Goal: Information Seeking & Learning: Find specific page/section

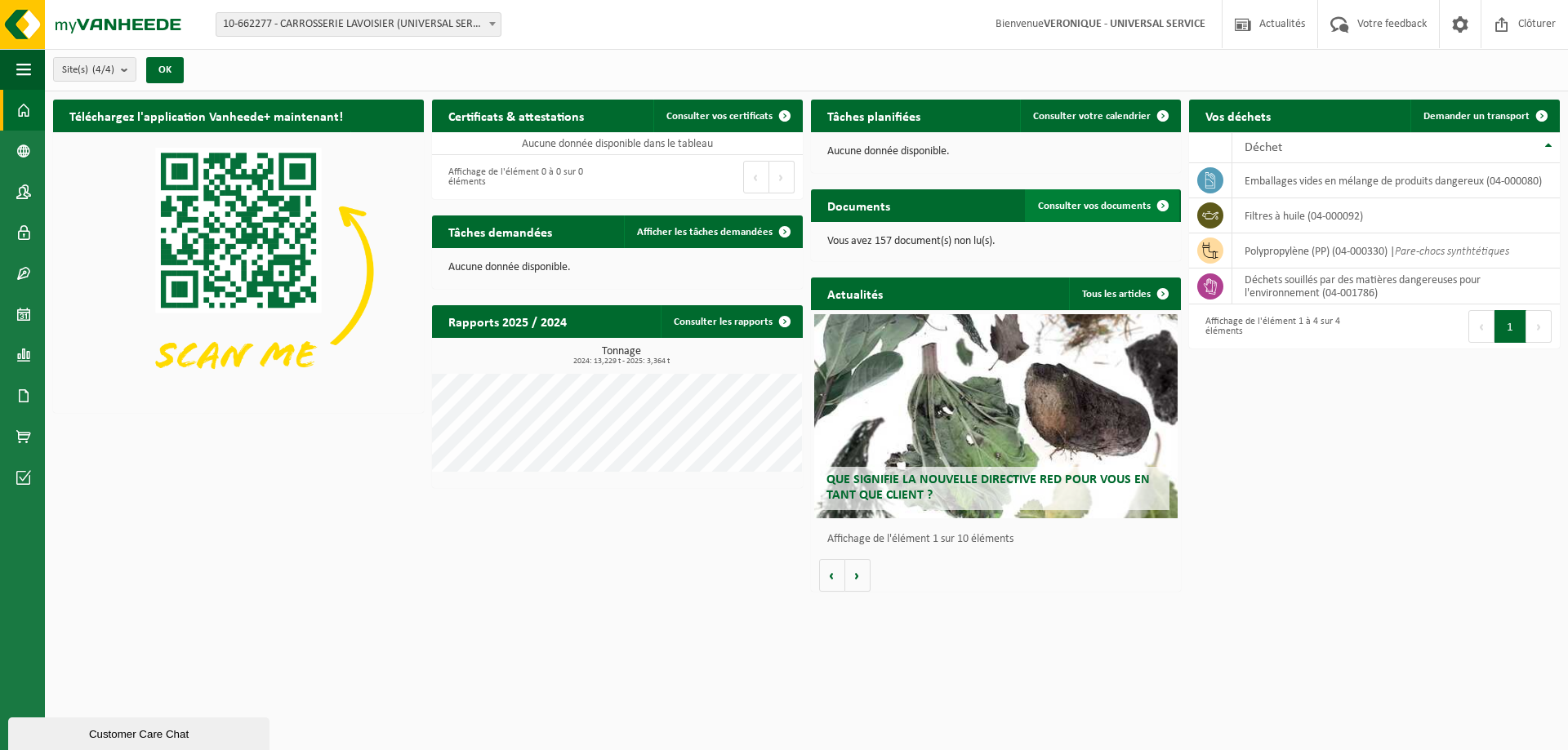
click at [1083, 213] on link "Consulter vos documents" at bounding box center [1102, 205] width 154 height 32
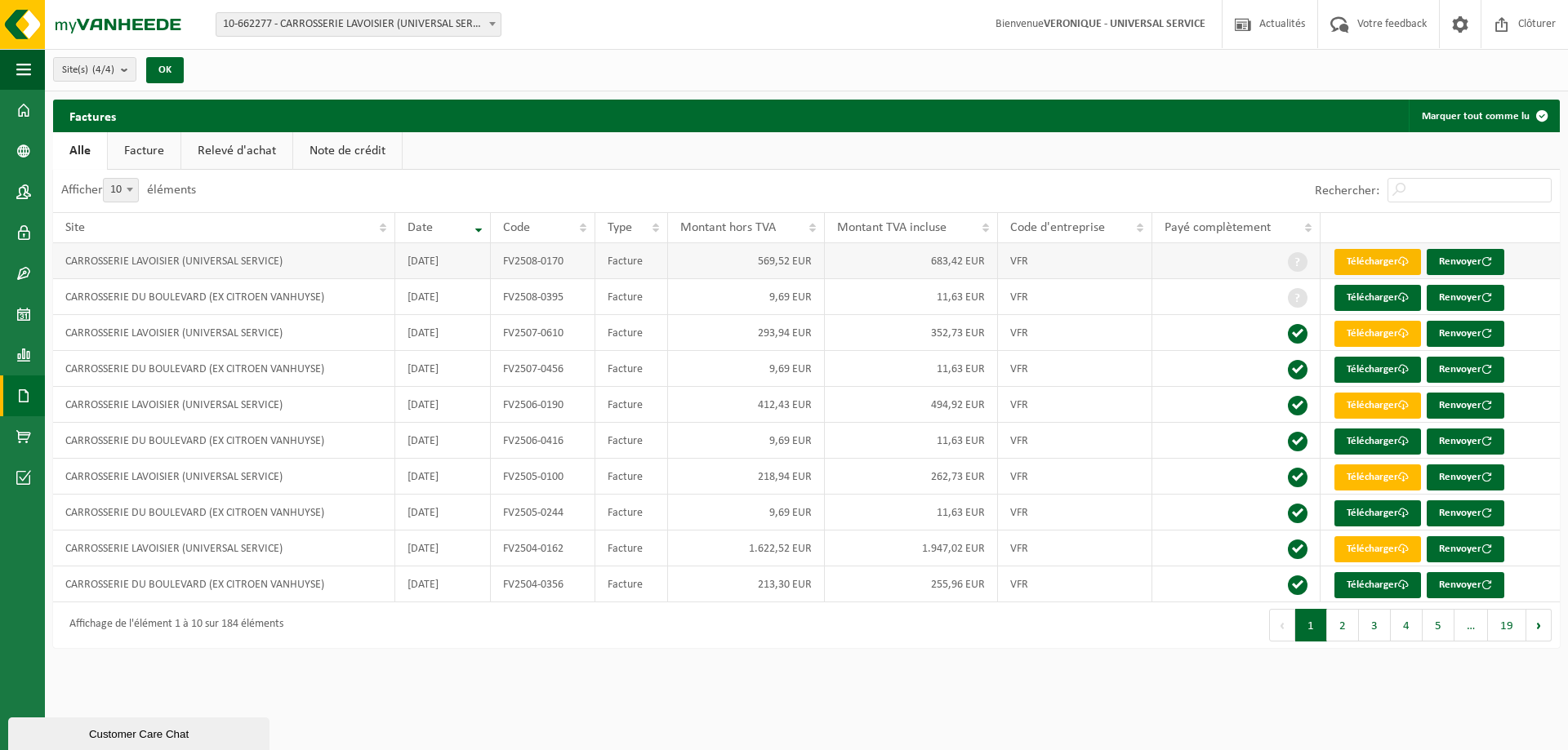
click at [1381, 261] on link "Télécharger" at bounding box center [1378, 262] width 86 height 27
click at [1367, 297] on link "Télécharger" at bounding box center [1378, 297] width 86 height 27
click at [1362, 329] on link "Télécharger" at bounding box center [1378, 334] width 86 height 27
click at [1378, 375] on link "Télécharger" at bounding box center [1378, 369] width 86 height 27
click at [137, 149] on link "Facture" at bounding box center [144, 151] width 73 height 37
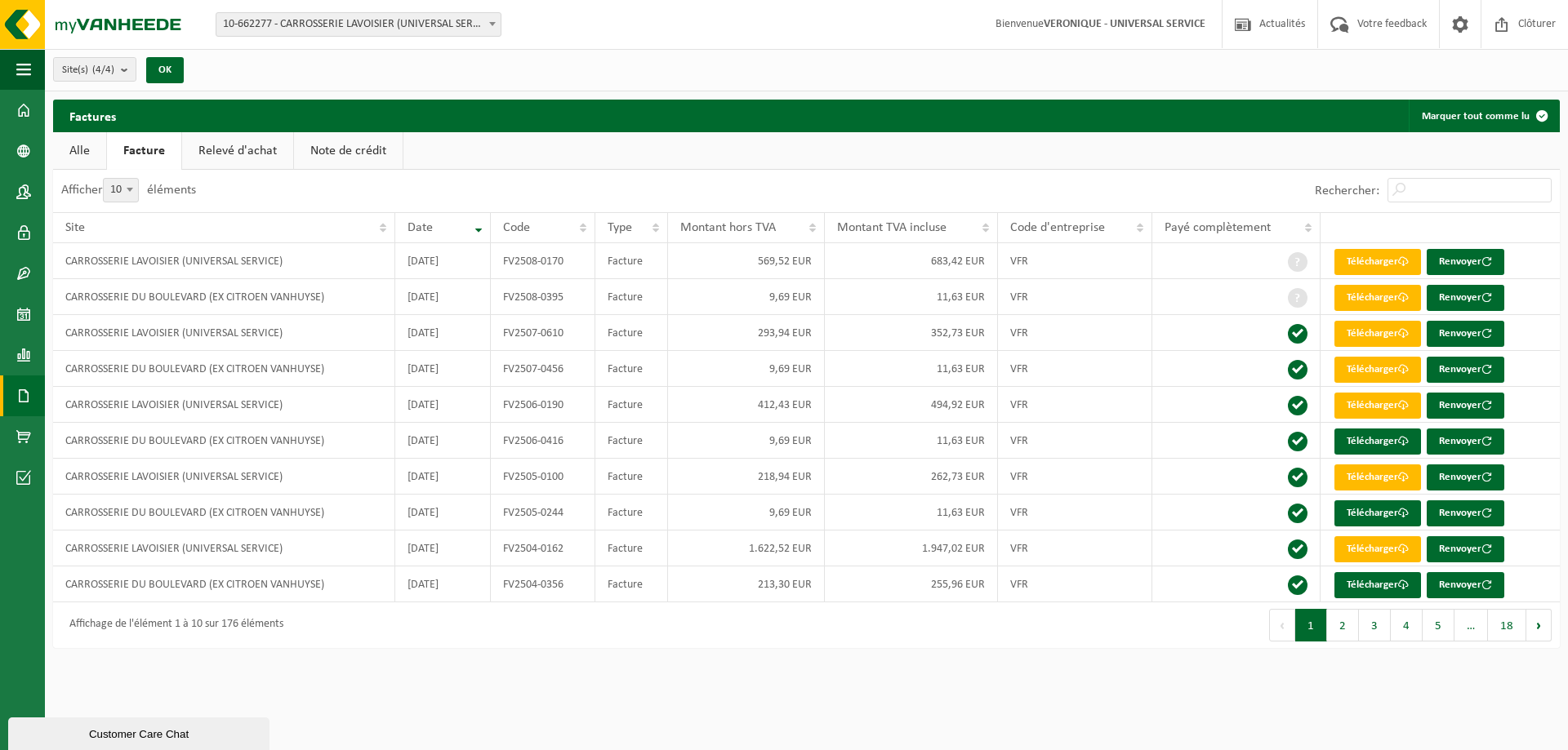
click at [229, 153] on link "Relevé d'achat" at bounding box center [237, 151] width 111 height 37
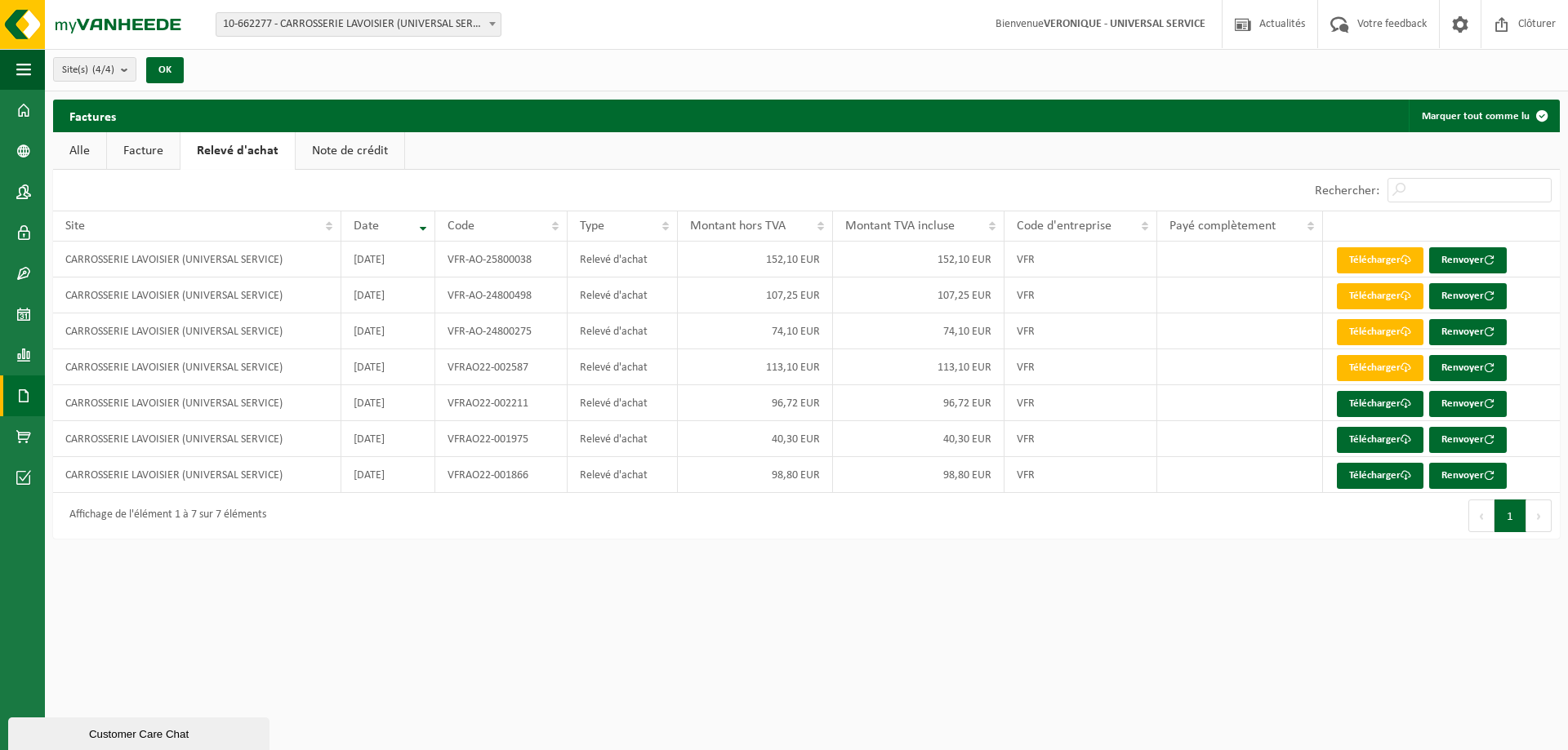
click at [316, 154] on link "Note de crédit" at bounding box center [350, 151] width 109 height 37
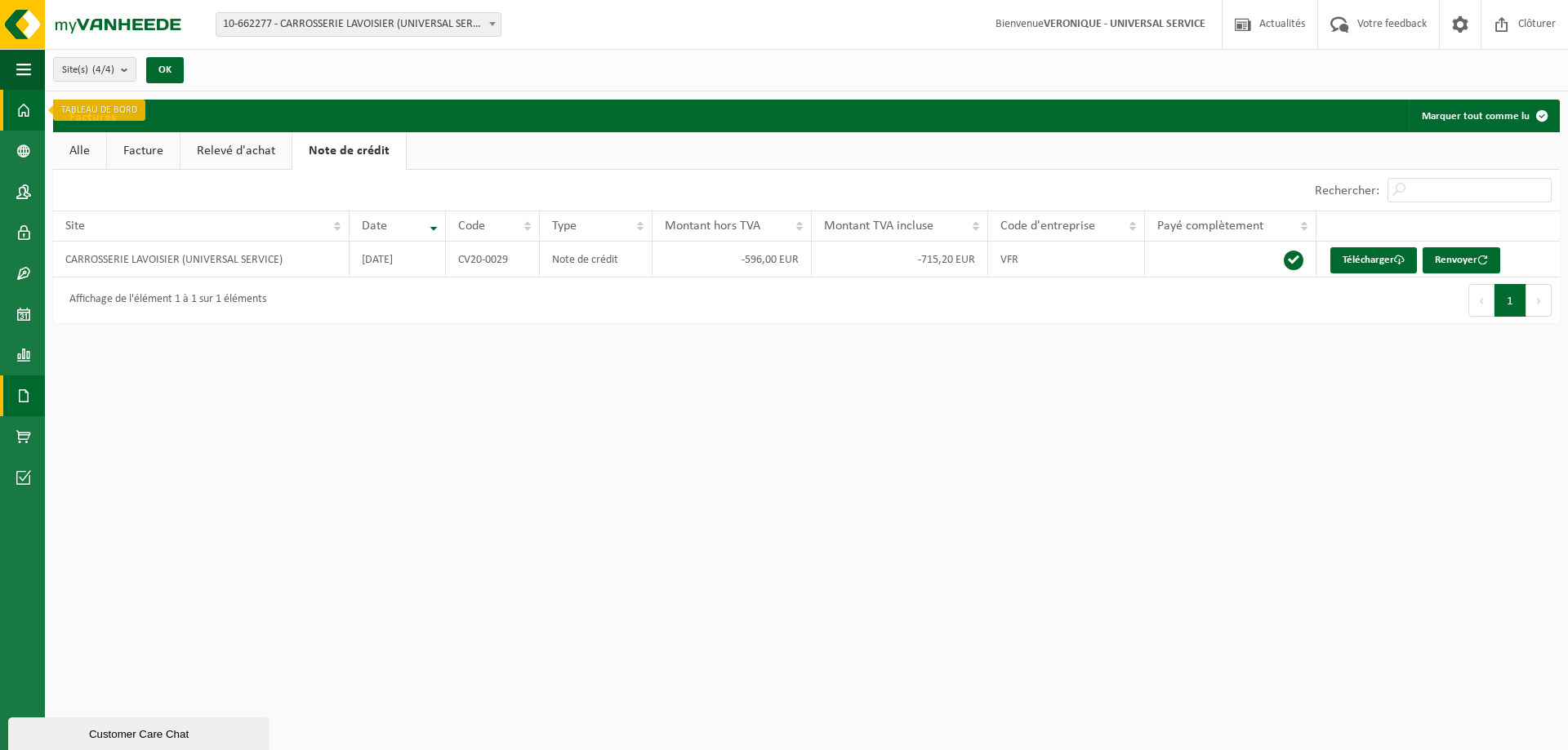
click at [26, 110] on span at bounding box center [24, 110] width 15 height 41
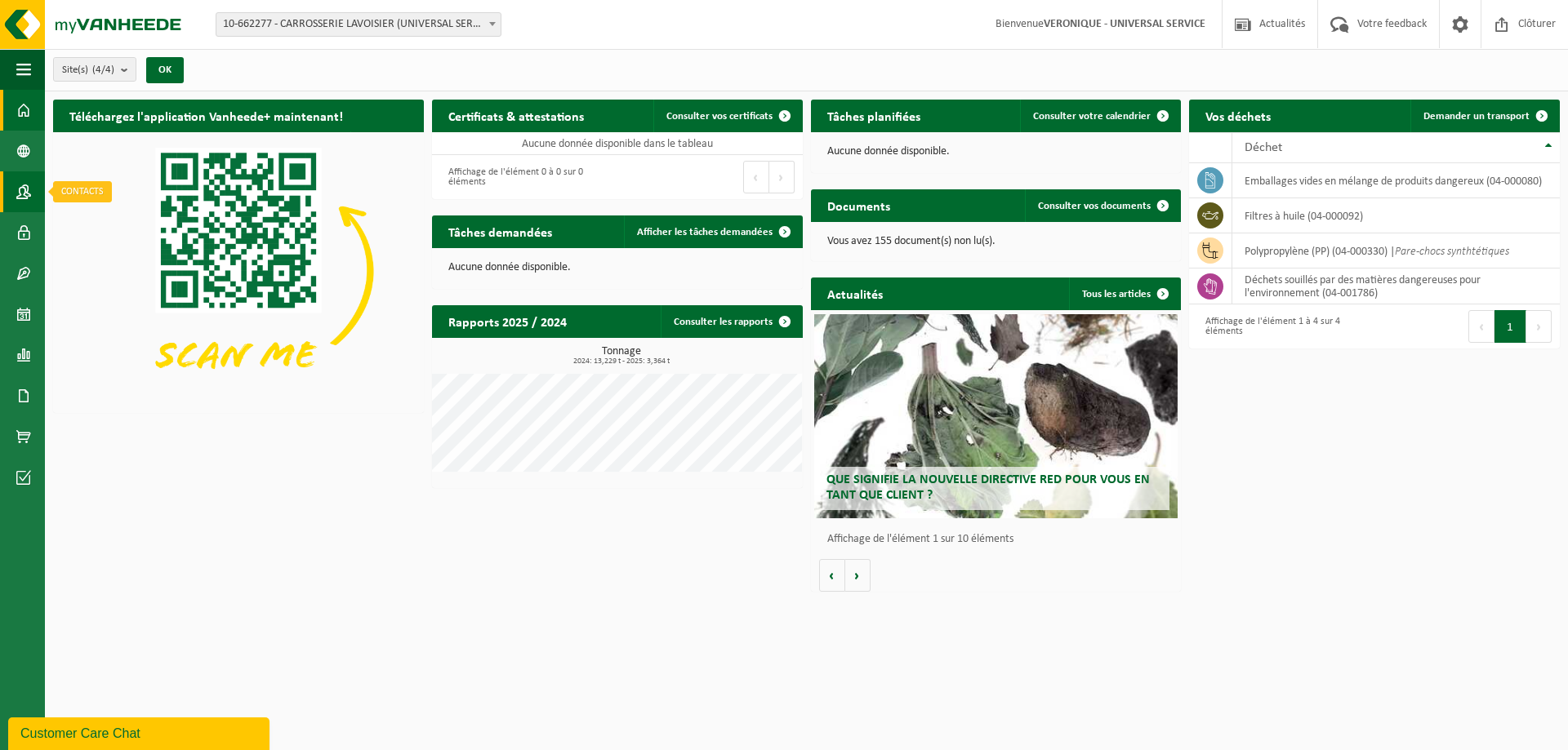
click at [23, 188] on span at bounding box center [24, 192] width 15 height 41
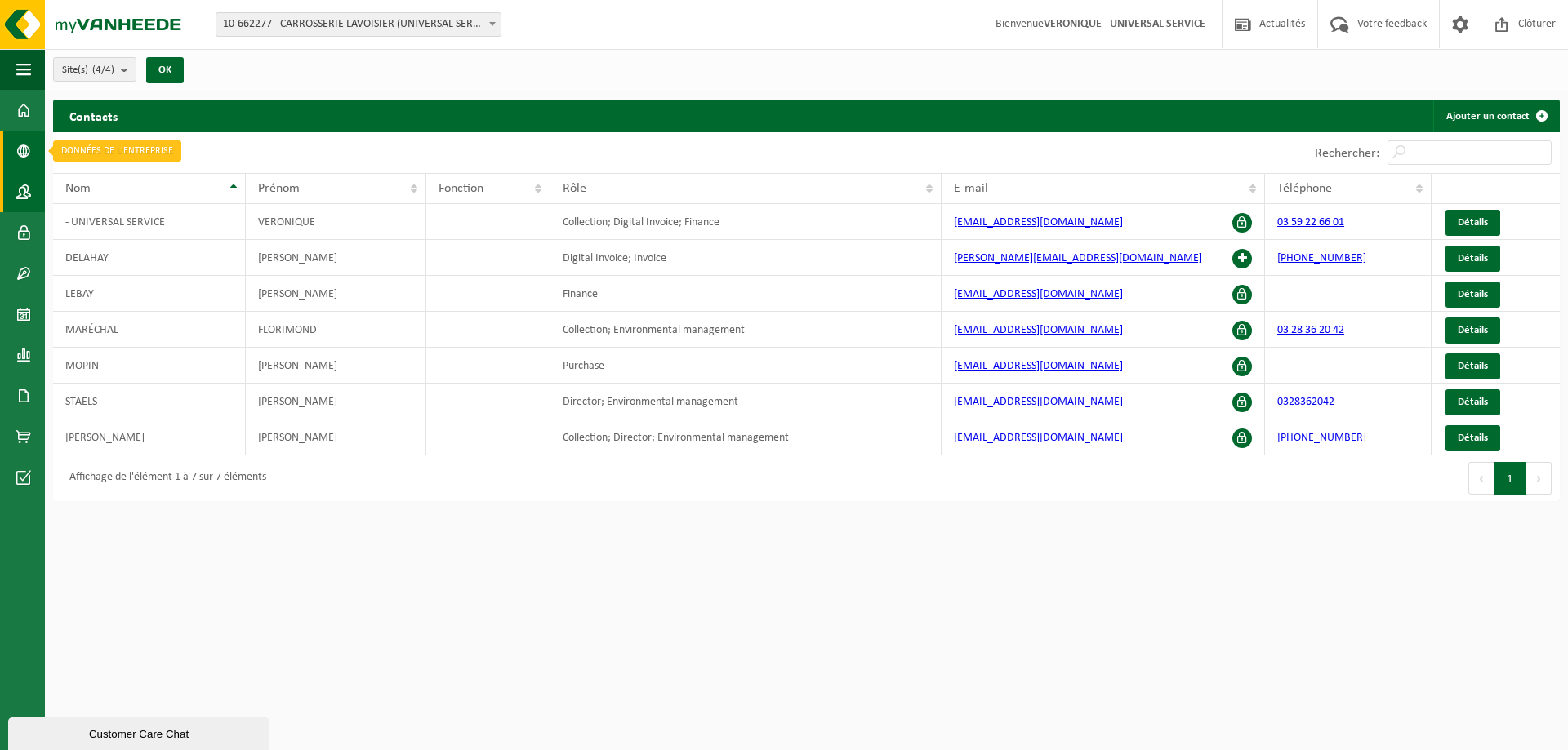
click at [21, 153] on span at bounding box center [24, 151] width 15 height 41
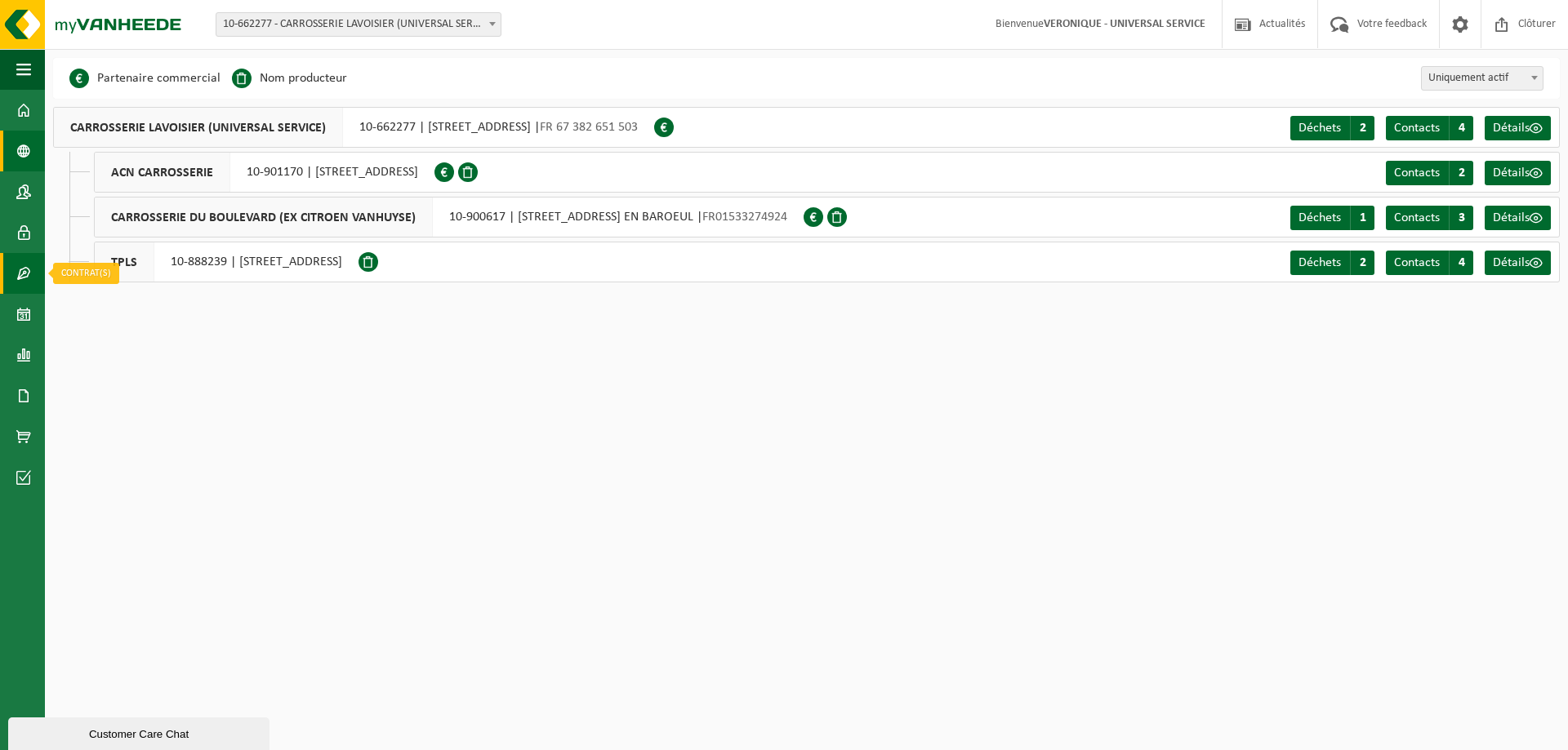
click at [27, 271] on span at bounding box center [24, 274] width 15 height 41
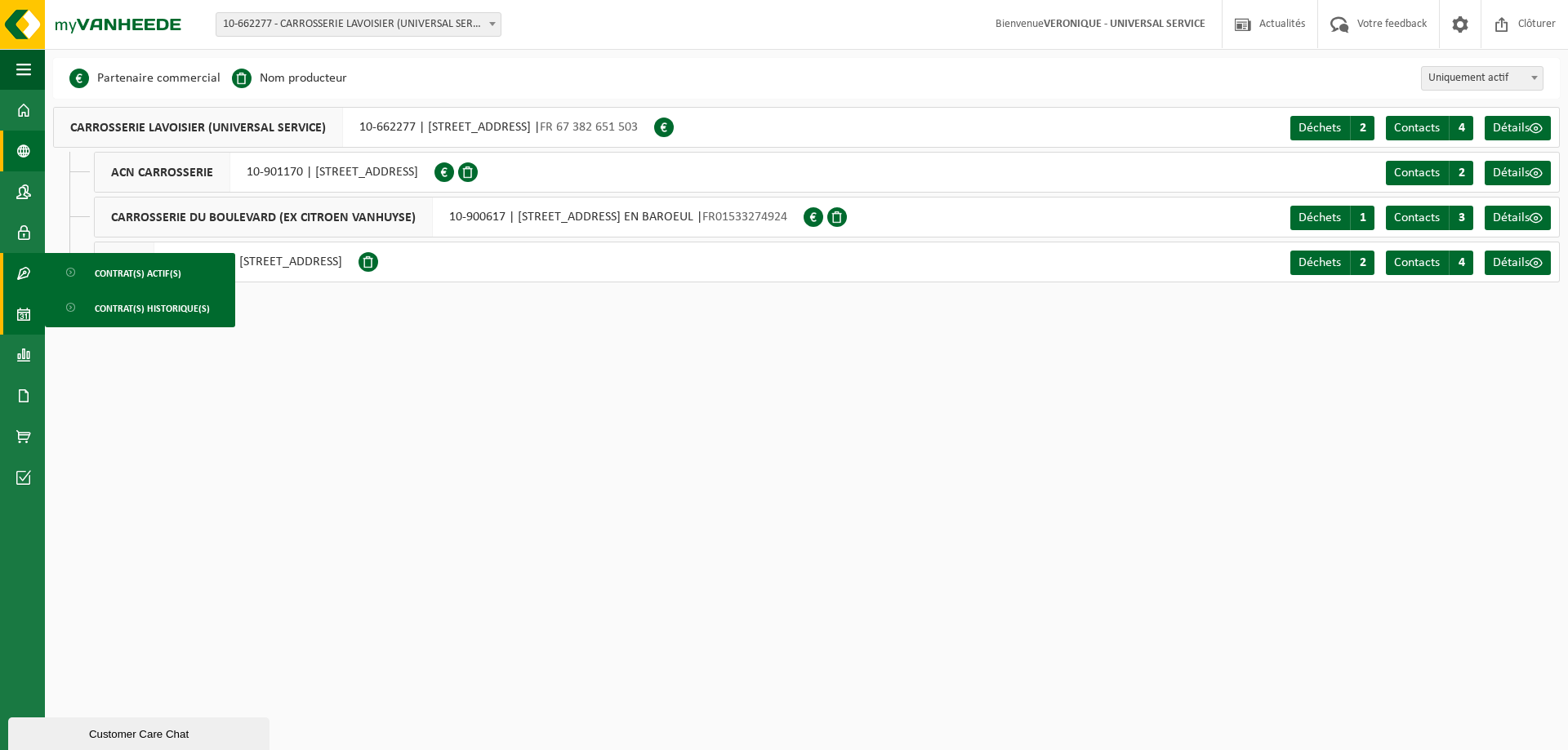
click at [25, 313] on span at bounding box center [24, 314] width 15 height 41
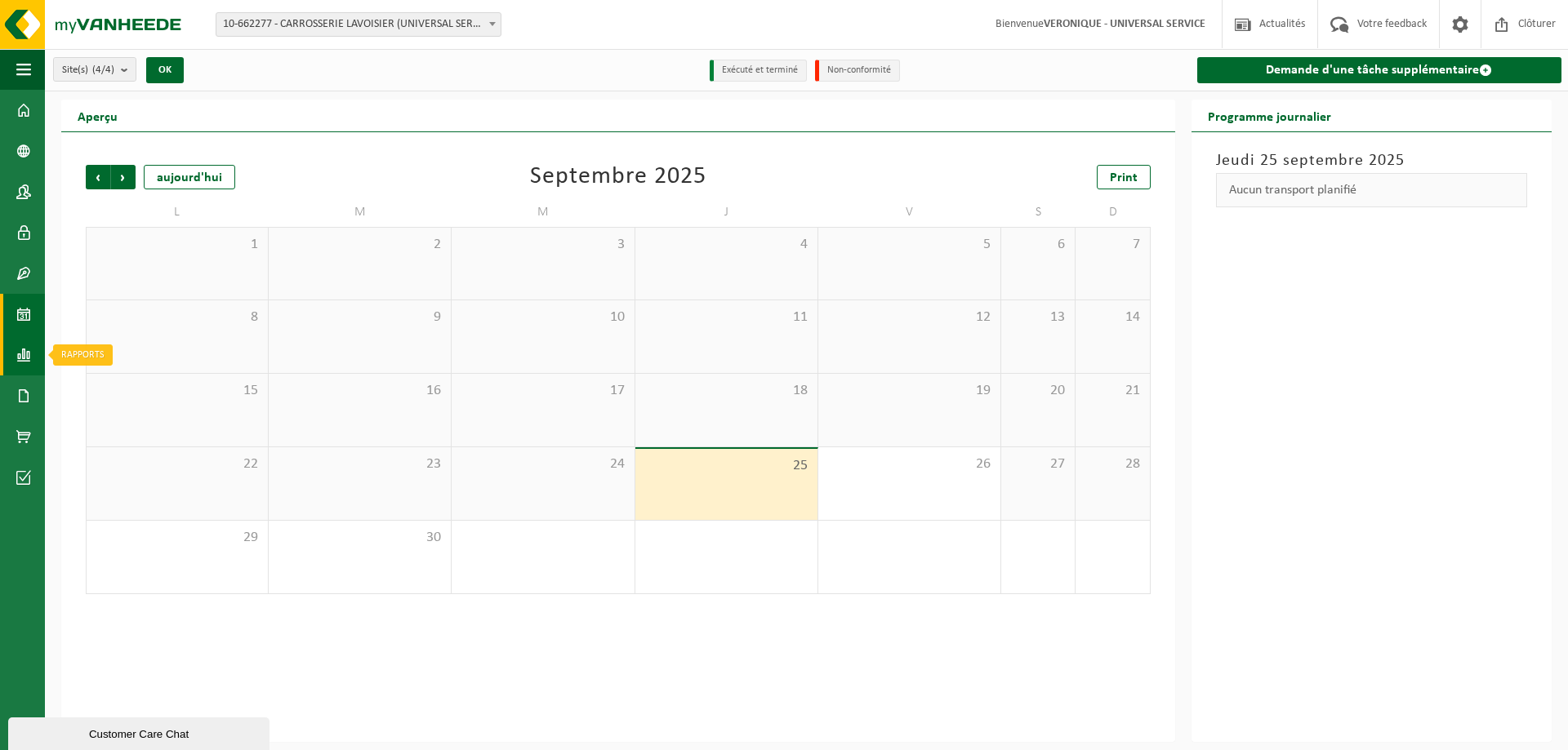
click at [24, 356] on span at bounding box center [24, 355] width 15 height 41
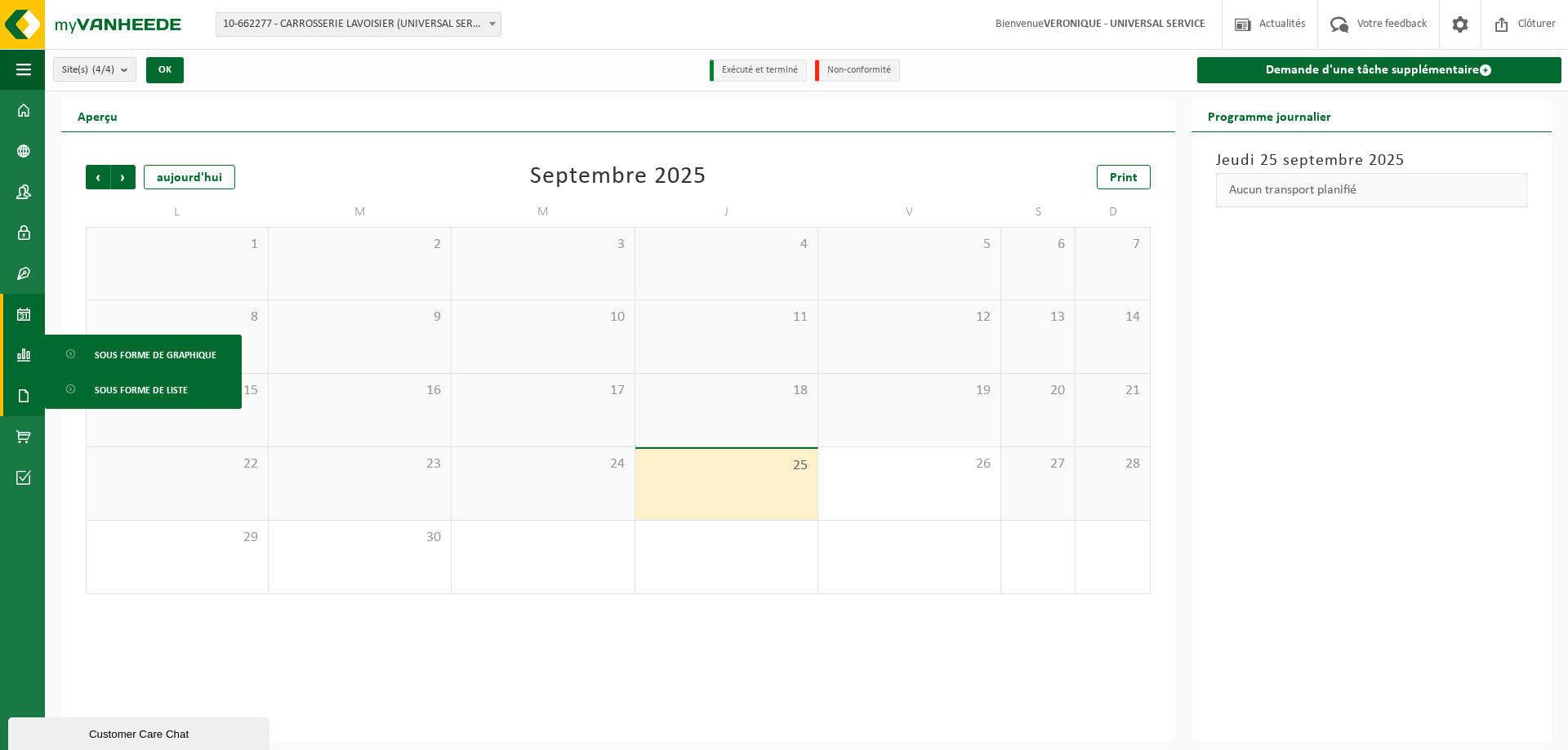
click at [25, 402] on span at bounding box center [24, 397] width 15 height 41
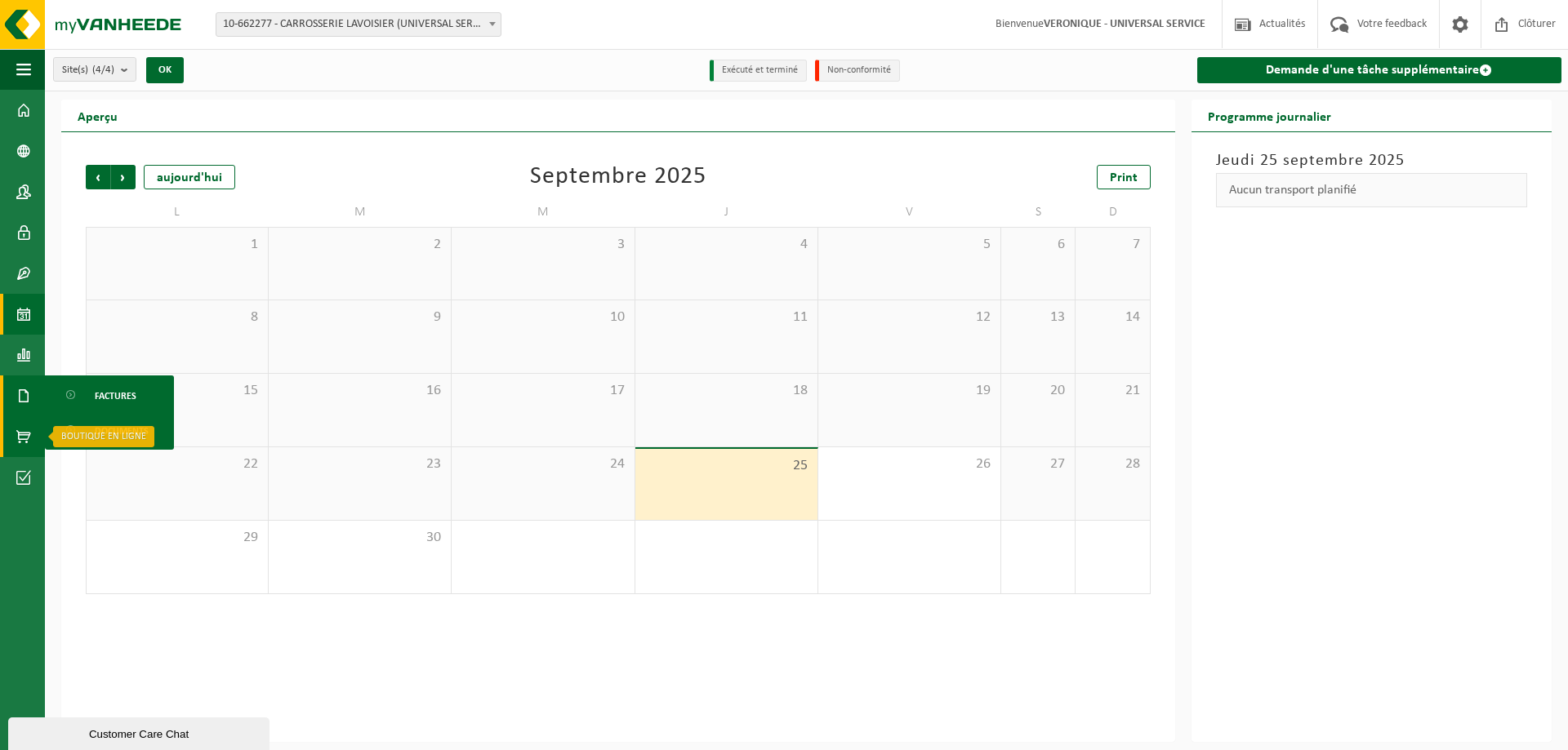
click at [25, 435] on span at bounding box center [24, 437] width 15 height 41
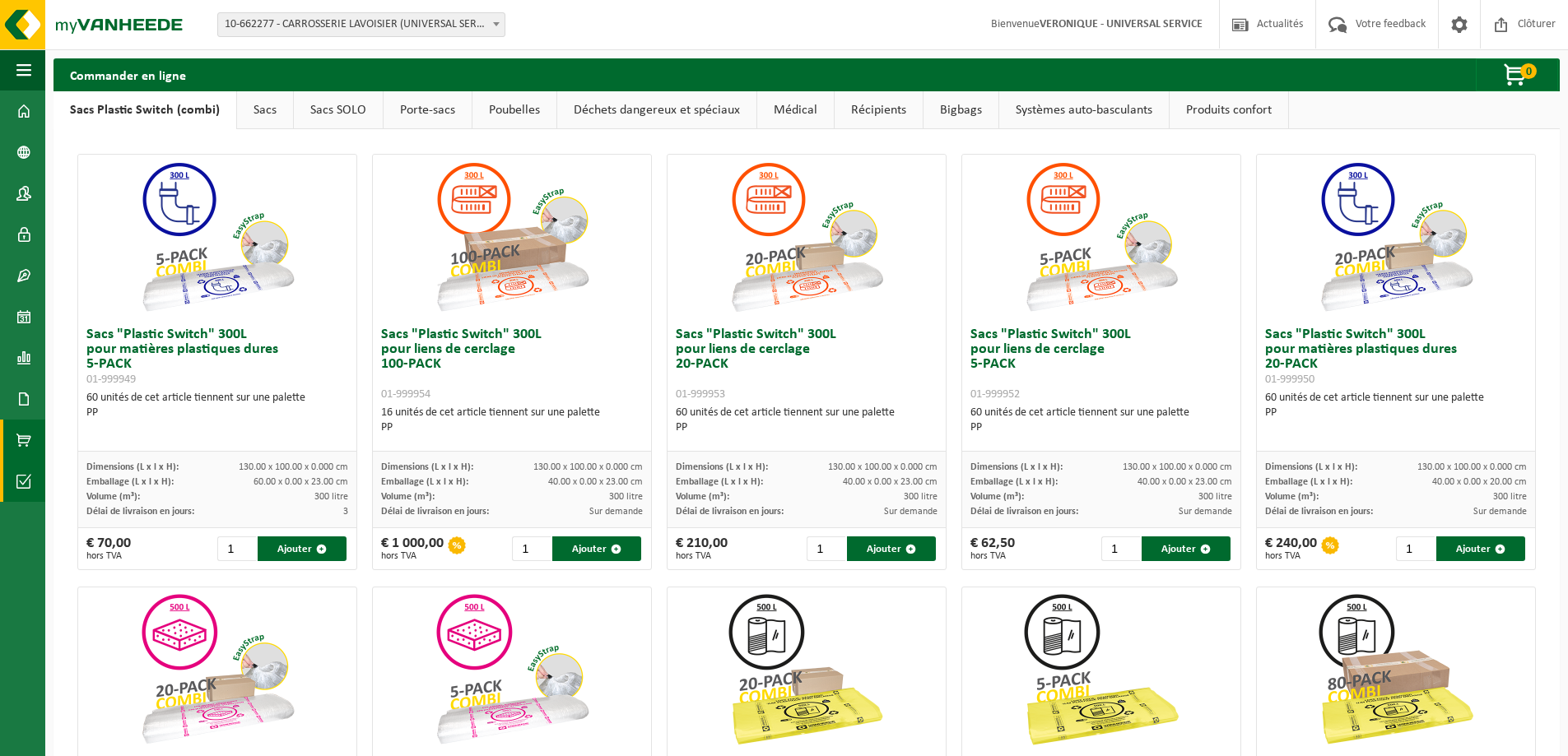
click at [22, 487] on span at bounding box center [24, 482] width 15 height 42
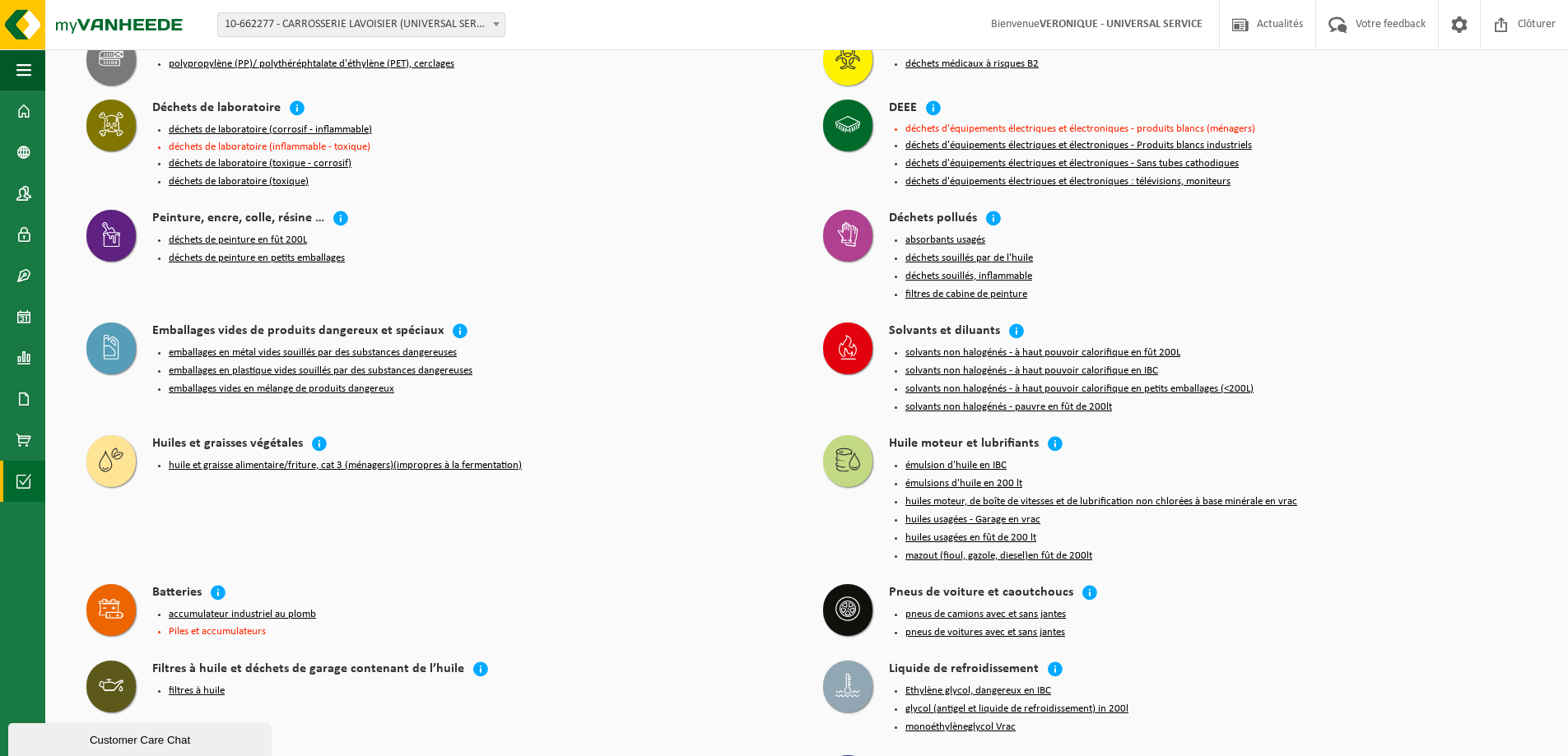
scroll to position [1690, 0]
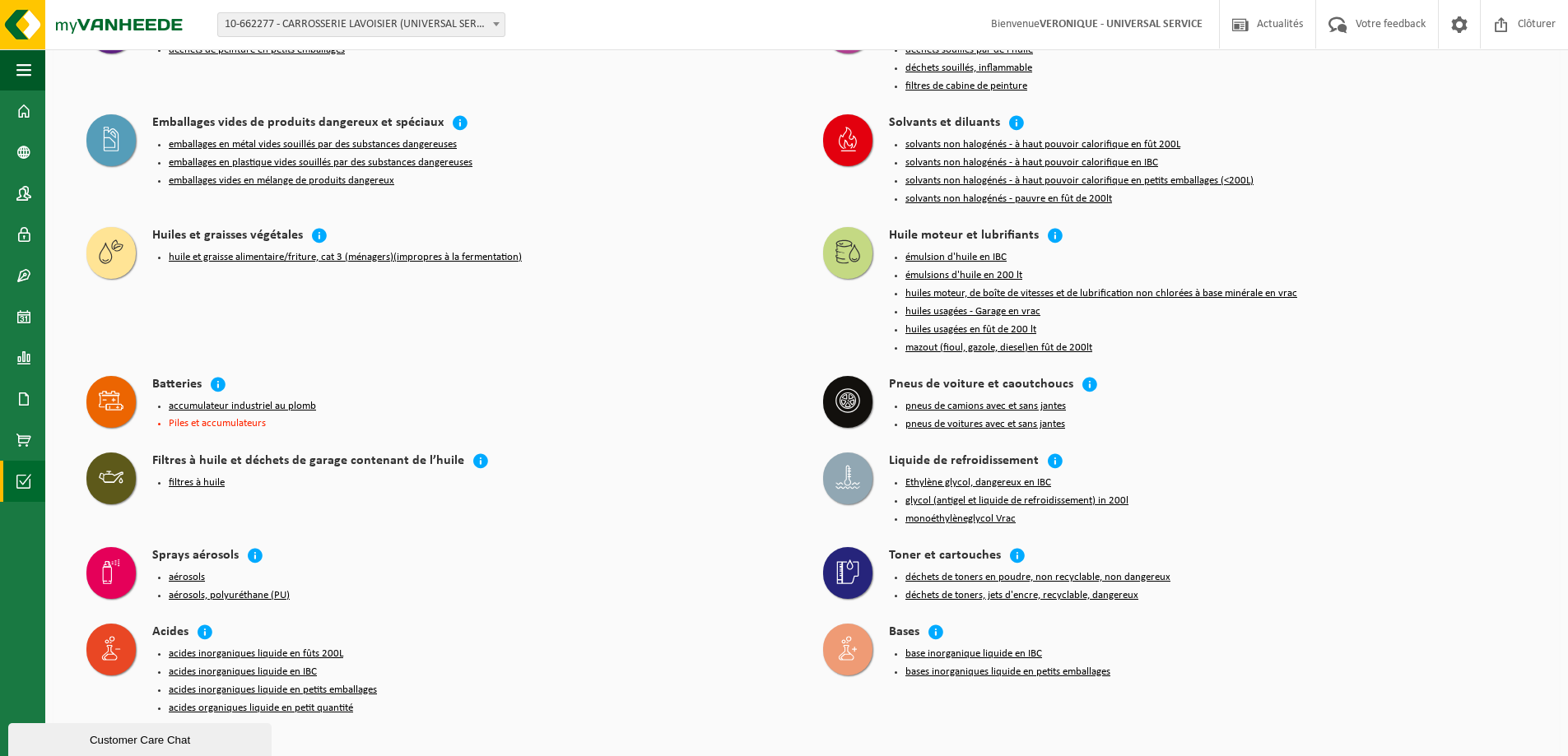
click at [134, 744] on div "Customer Care Chat" at bounding box center [140, 740] width 239 height 12
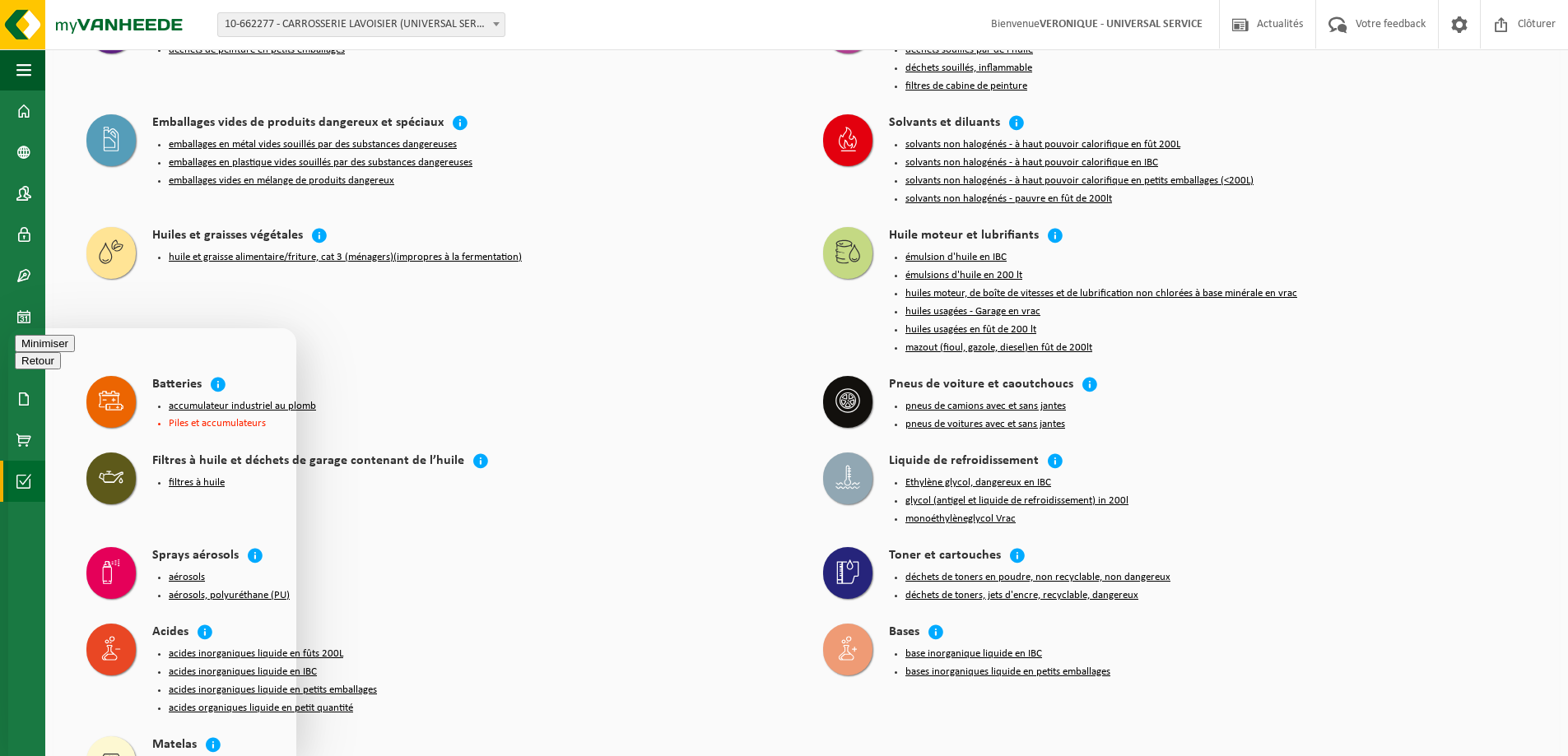
type textarea "Bonjour, pouvez vous me rappeler quel est le nom de notre commercial ? [GEOGRAP…"
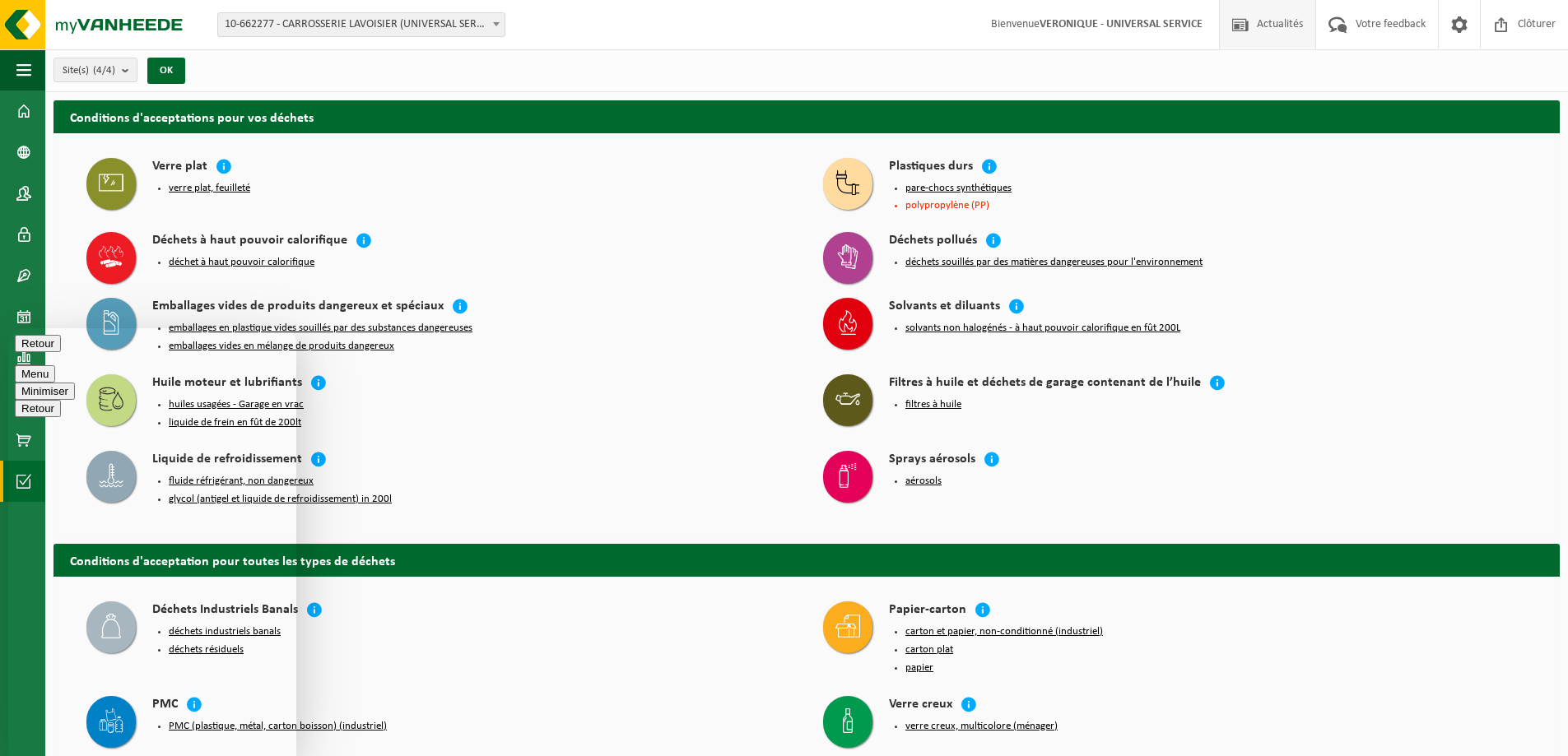
click at [1277, 27] on span "Actualités" at bounding box center [1280, 24] width 54 height 48
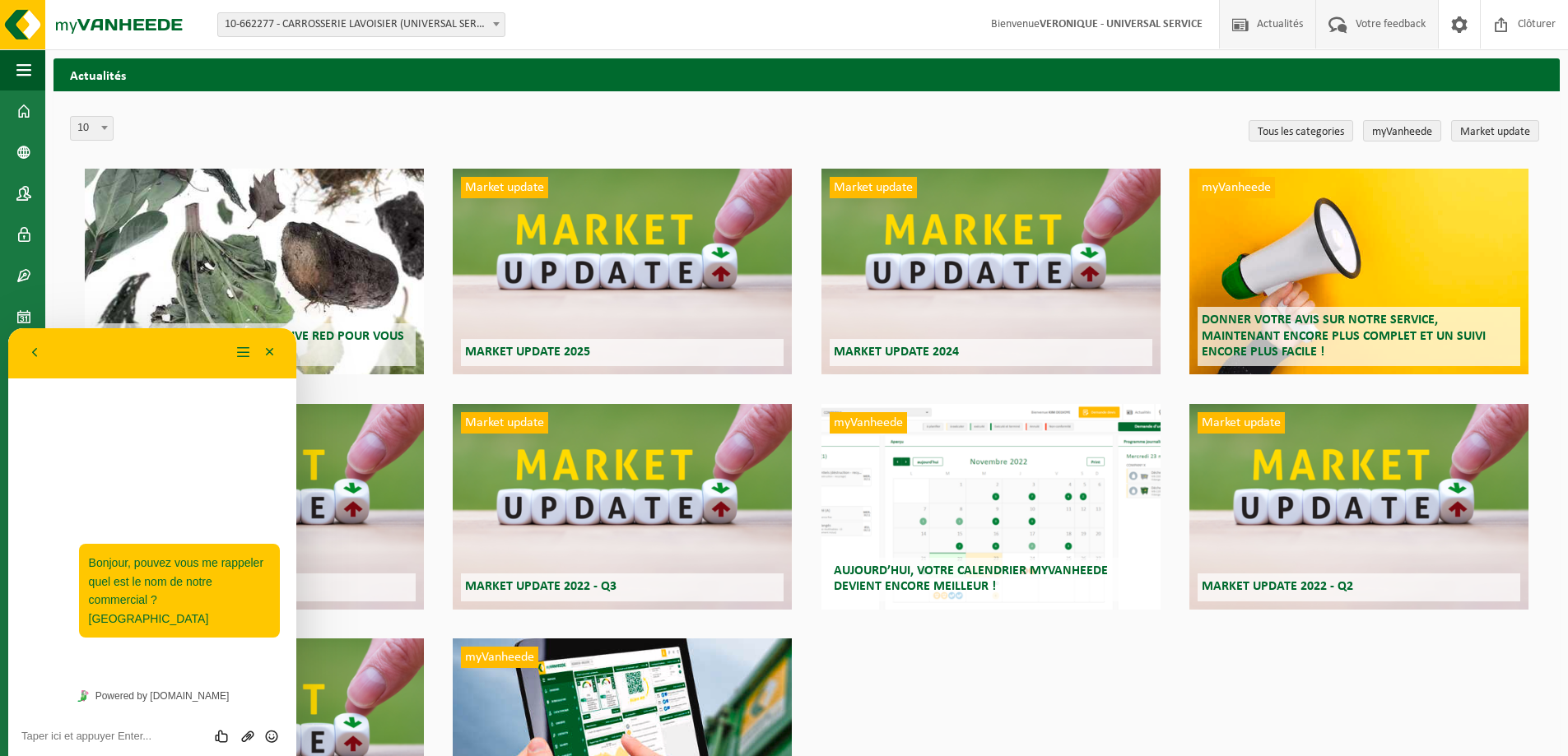
click at [1380, 26] on span "Votre feedback" at bounding box center [1391, 24] width 78 height 48
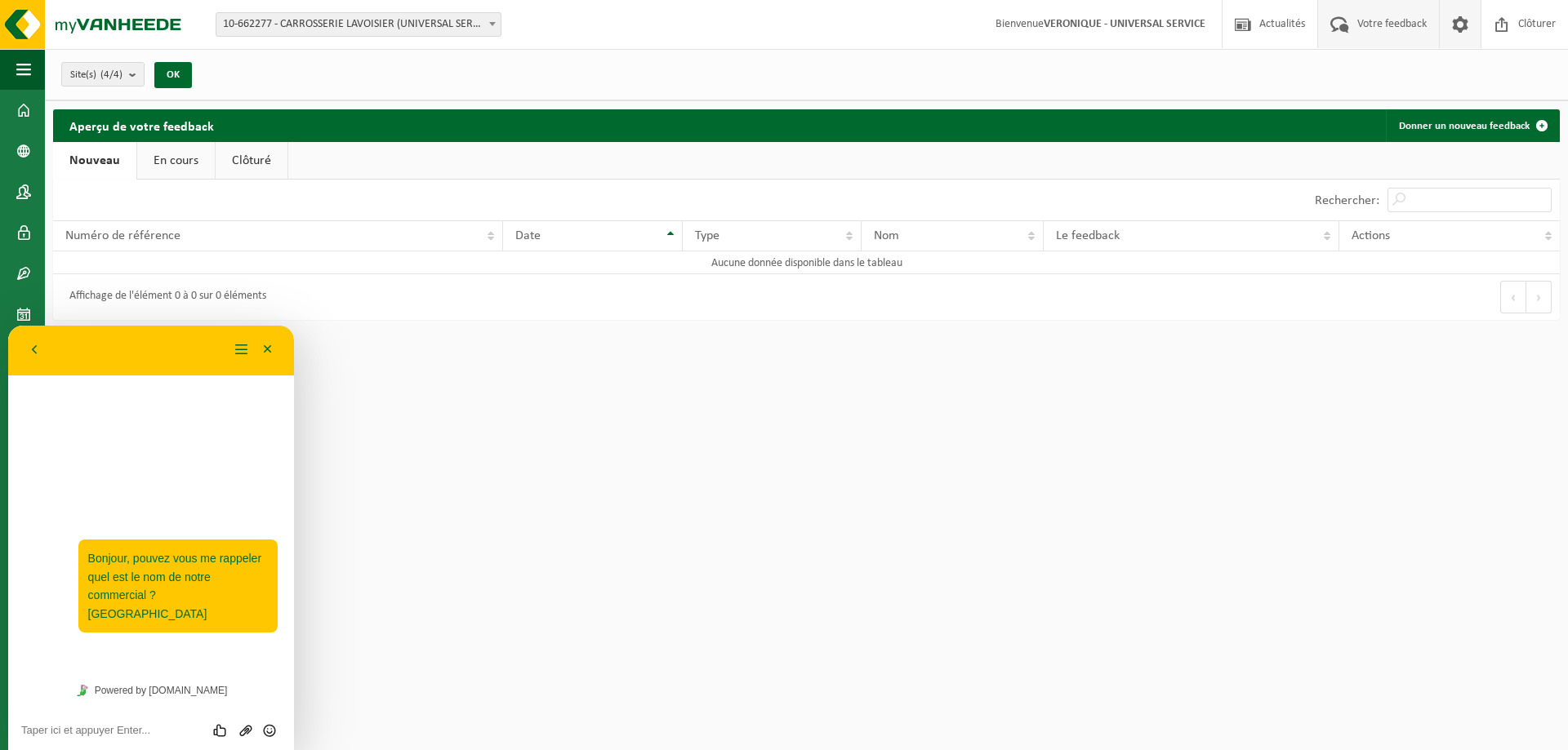
click at [1459, 27] on span at bounding box center [1460, 24] width 25 height 48
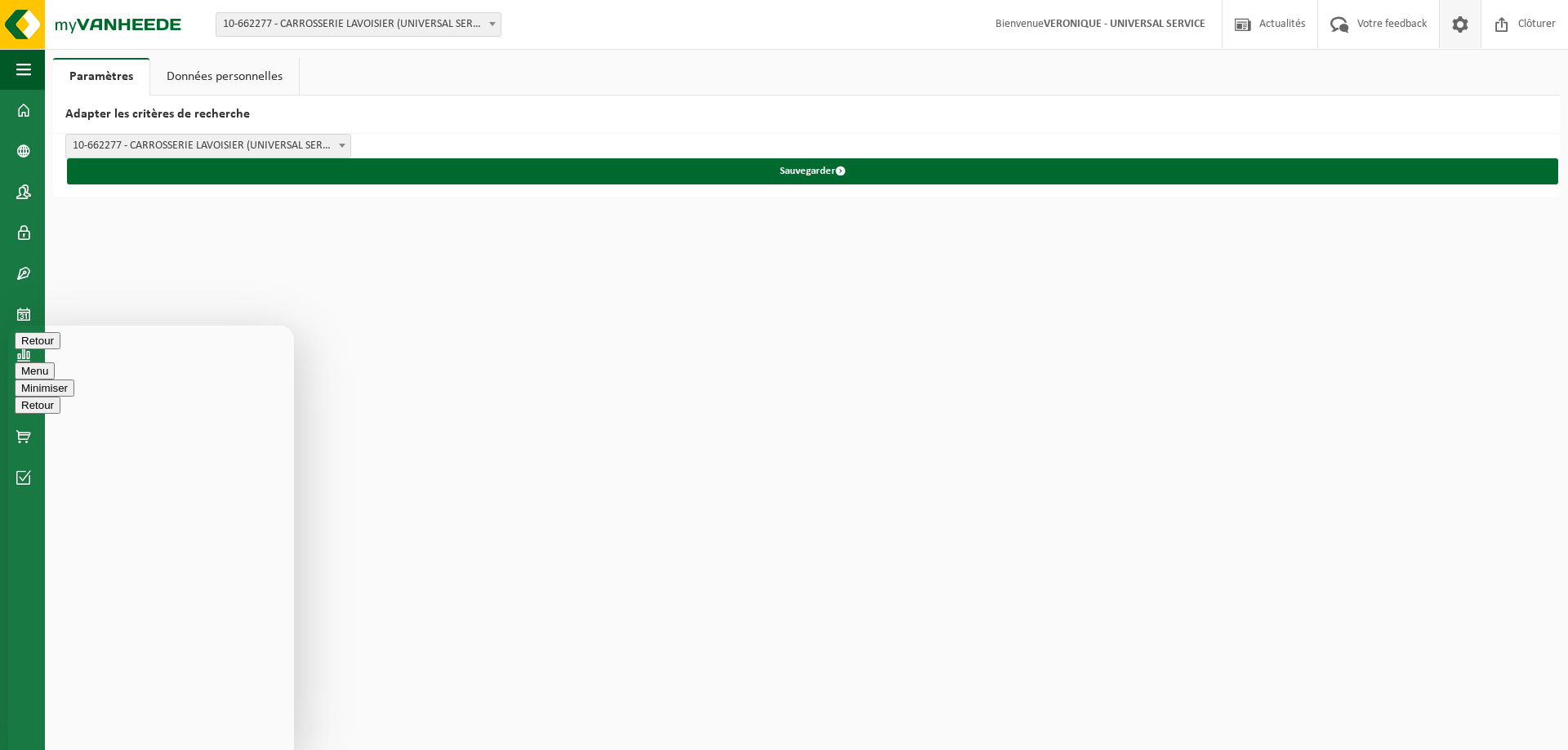
click at [328, 152] on span "10-662277 - CARROSSERIE LAVOISIER (UNIVERSAL SERVICE) - [GEOGRAPHIC_DATA]" at bounding box center [207, 145] width 284 height 23
click at [327, 152] on span "10-662277 - CARROSSERIE LAVOISIER (UNIVERSAL SERVICE) - [GEOGRAPHIC_DATA]" at bounding box center [207, 145] width 284 height 23
click at [260, 76] on link "Données personnelles" at bounding box center [224, 77] width 148 height 37
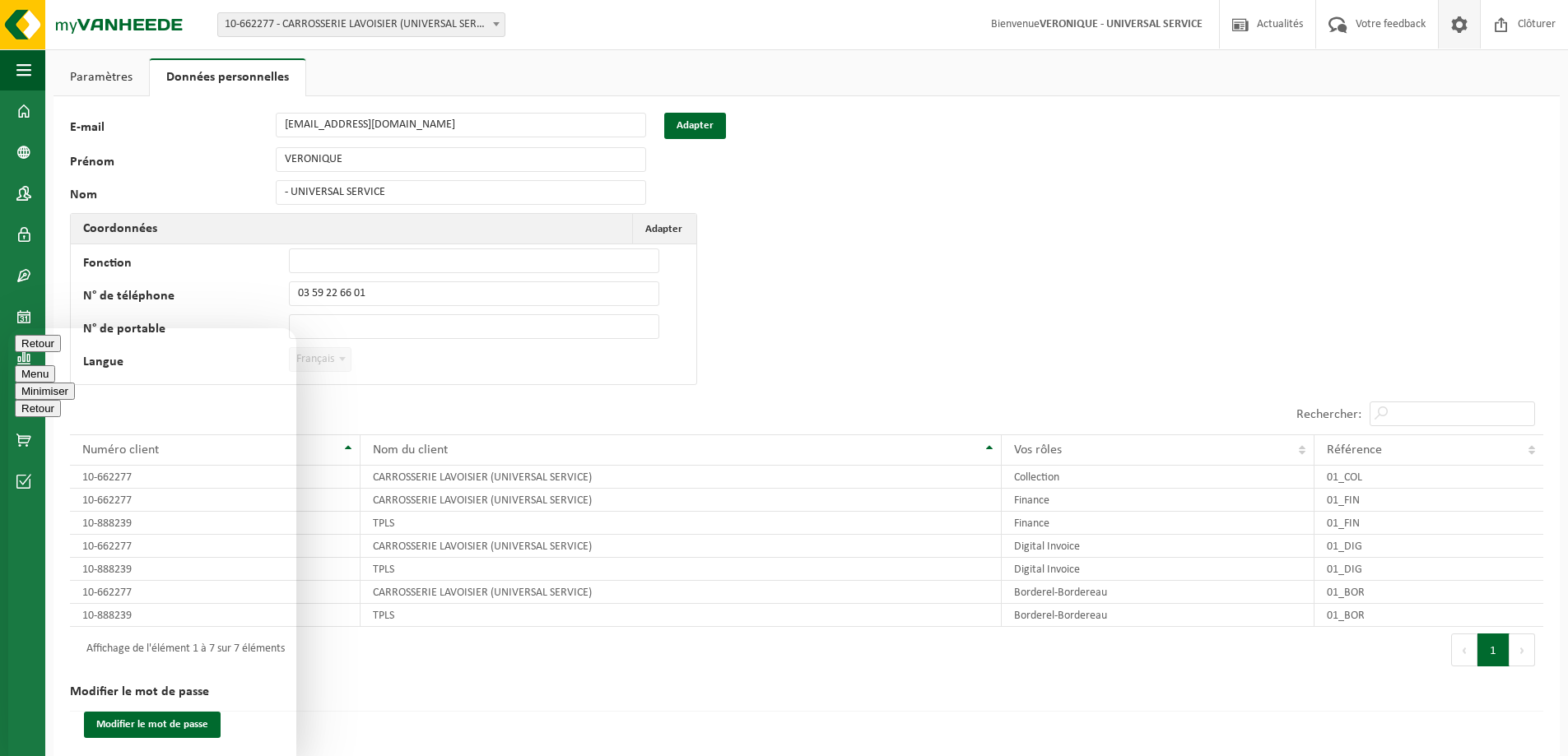
click at [114, 78] on link "Paramètres" at bounding box center [101, 77] width 95 height 38
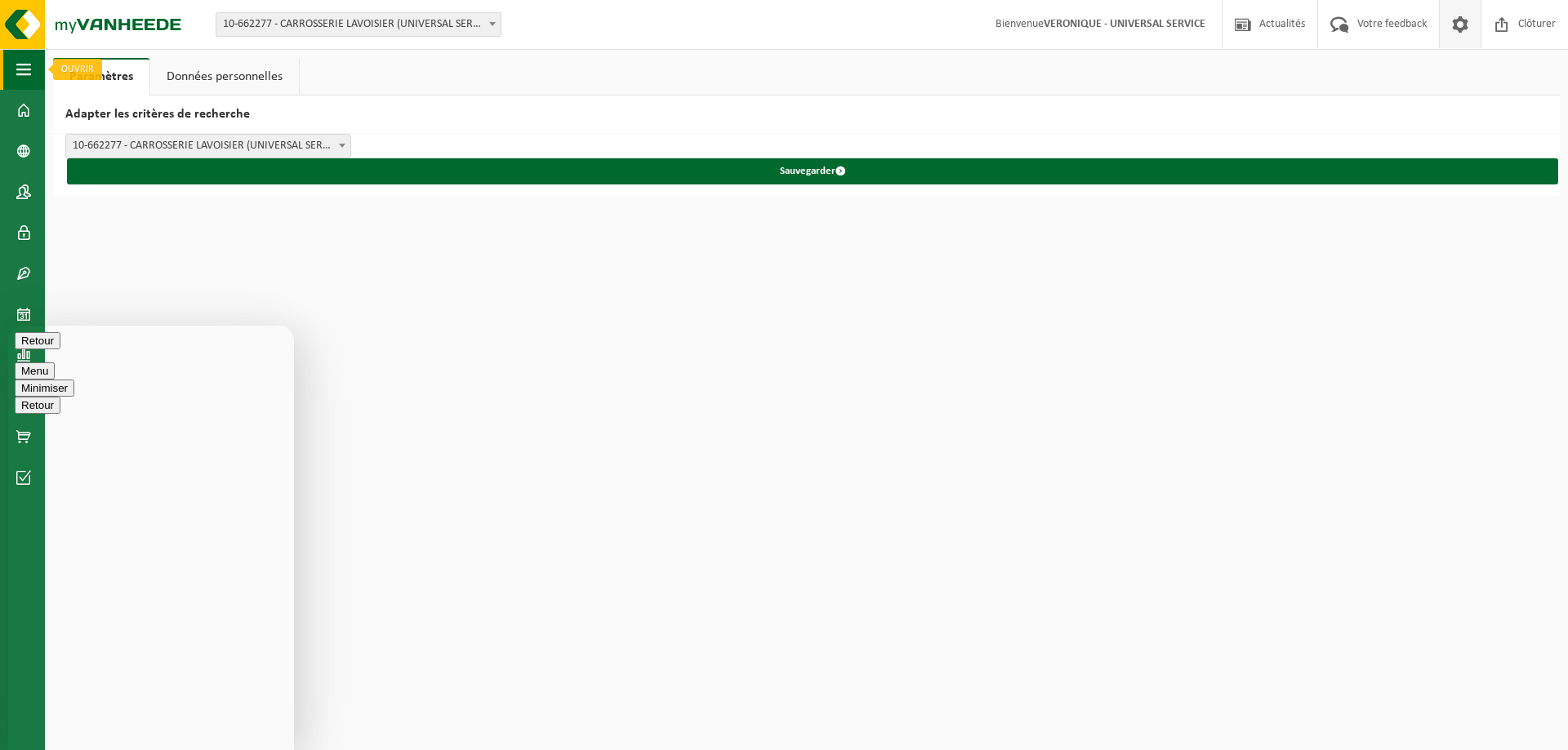
click at [15, 70] on button "Navigation" at bounding box center [23, 70] width 45 height 41
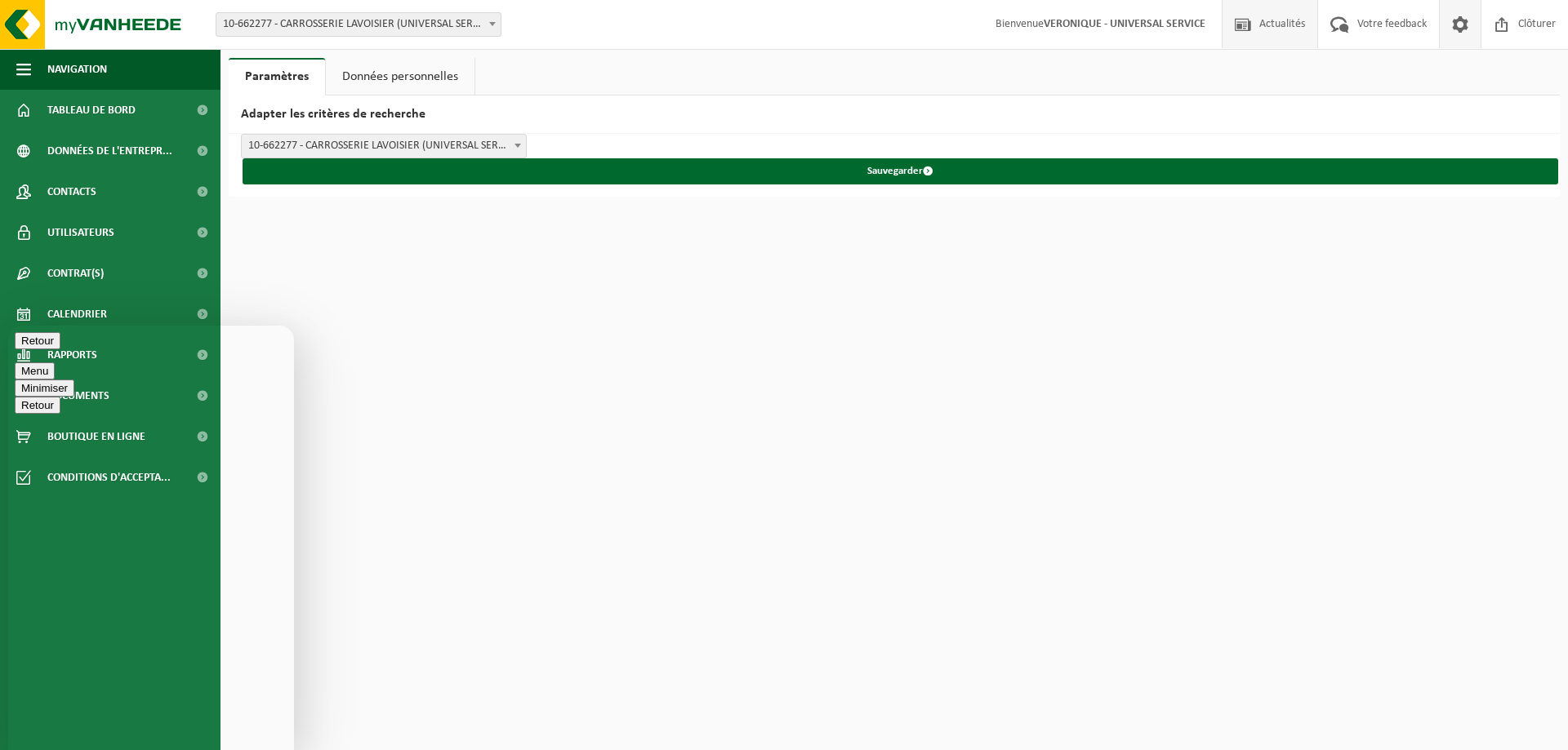
click at [1272, 27] on span "Actualités" at bounding box center [1281, 24] width 54 height 48
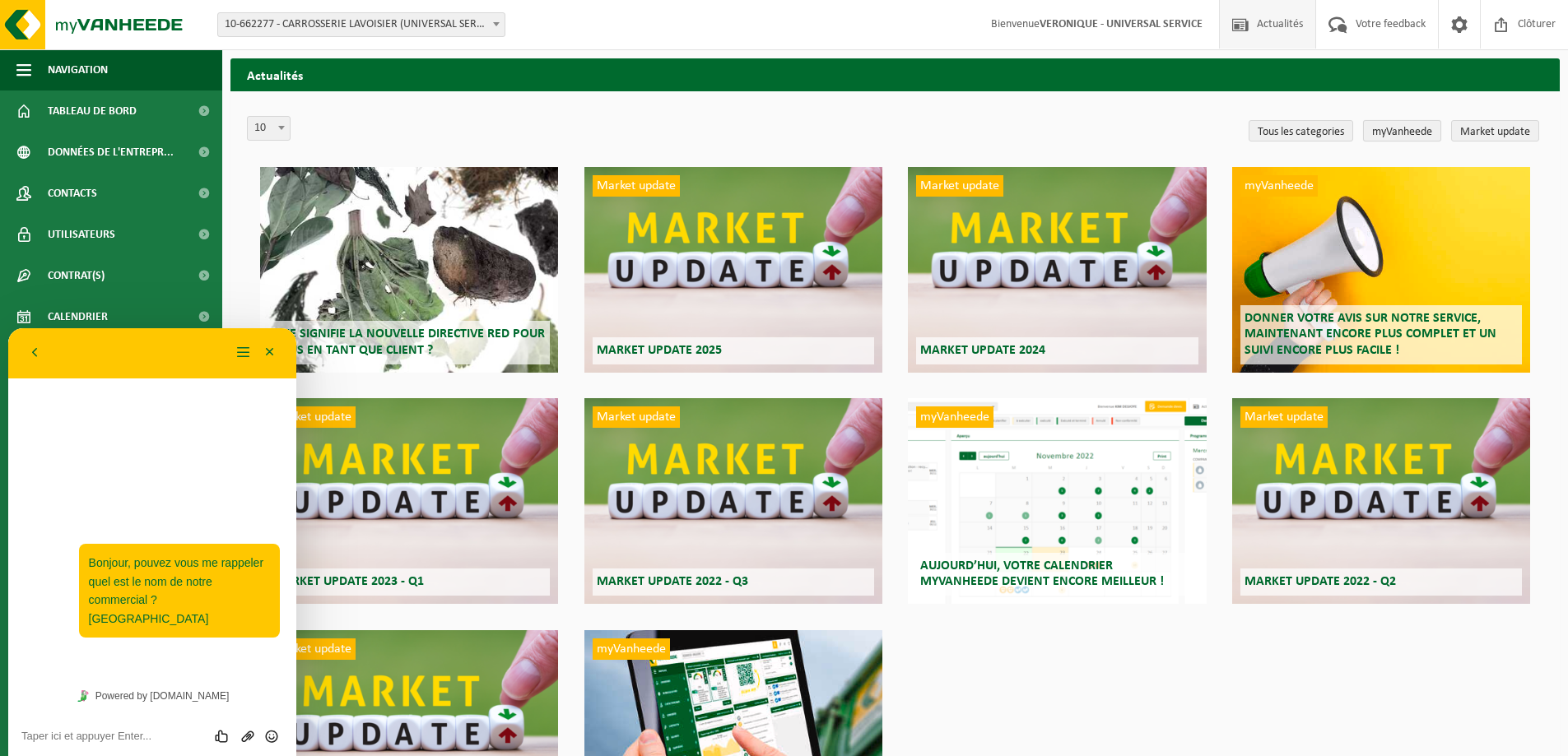
click at [1387, 135] on link "myVanheede" at bounding box center [1402, 131] width 78 height 22
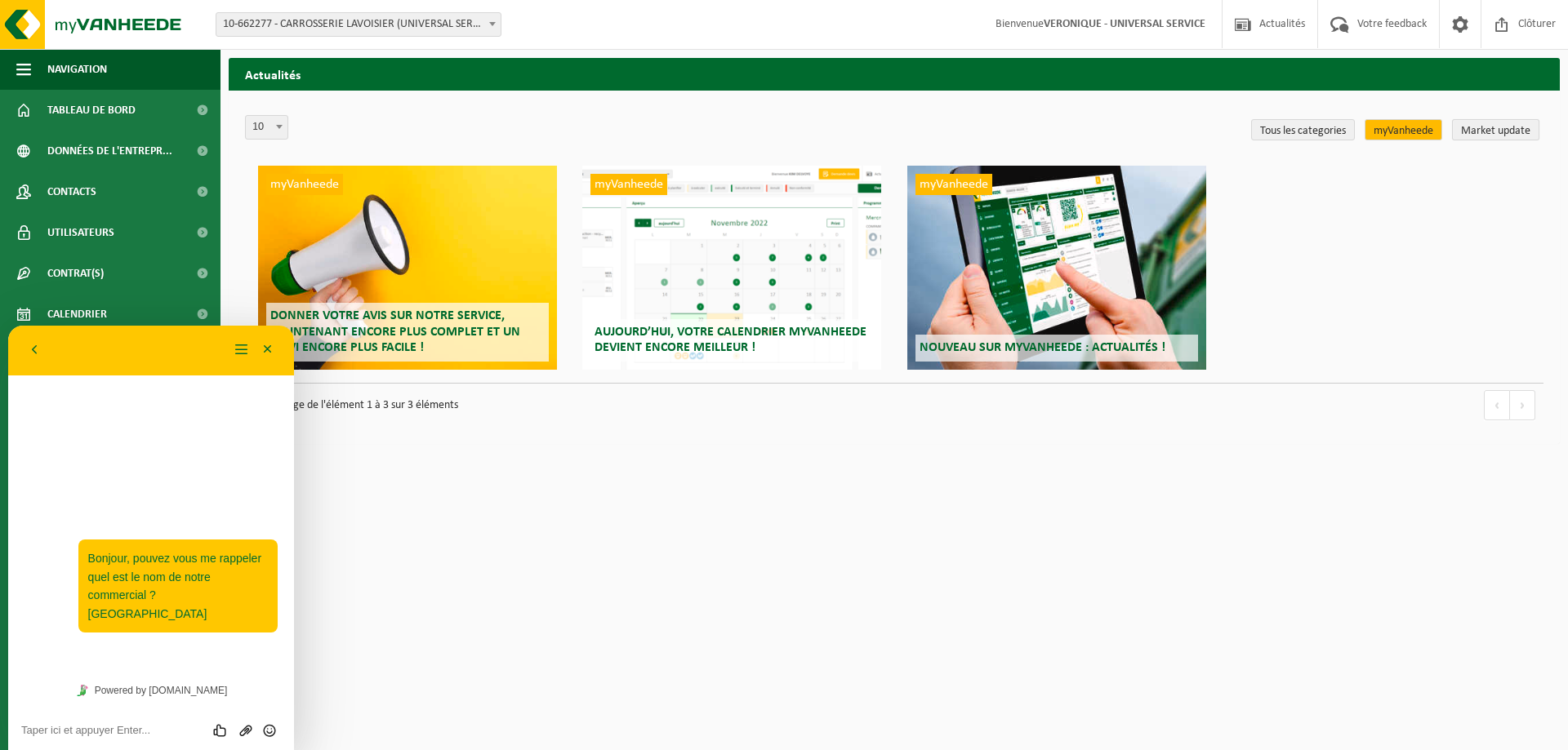
click at [1489, 125] on link "Market update" at bounding box center [1495, 130] width 87 height 22
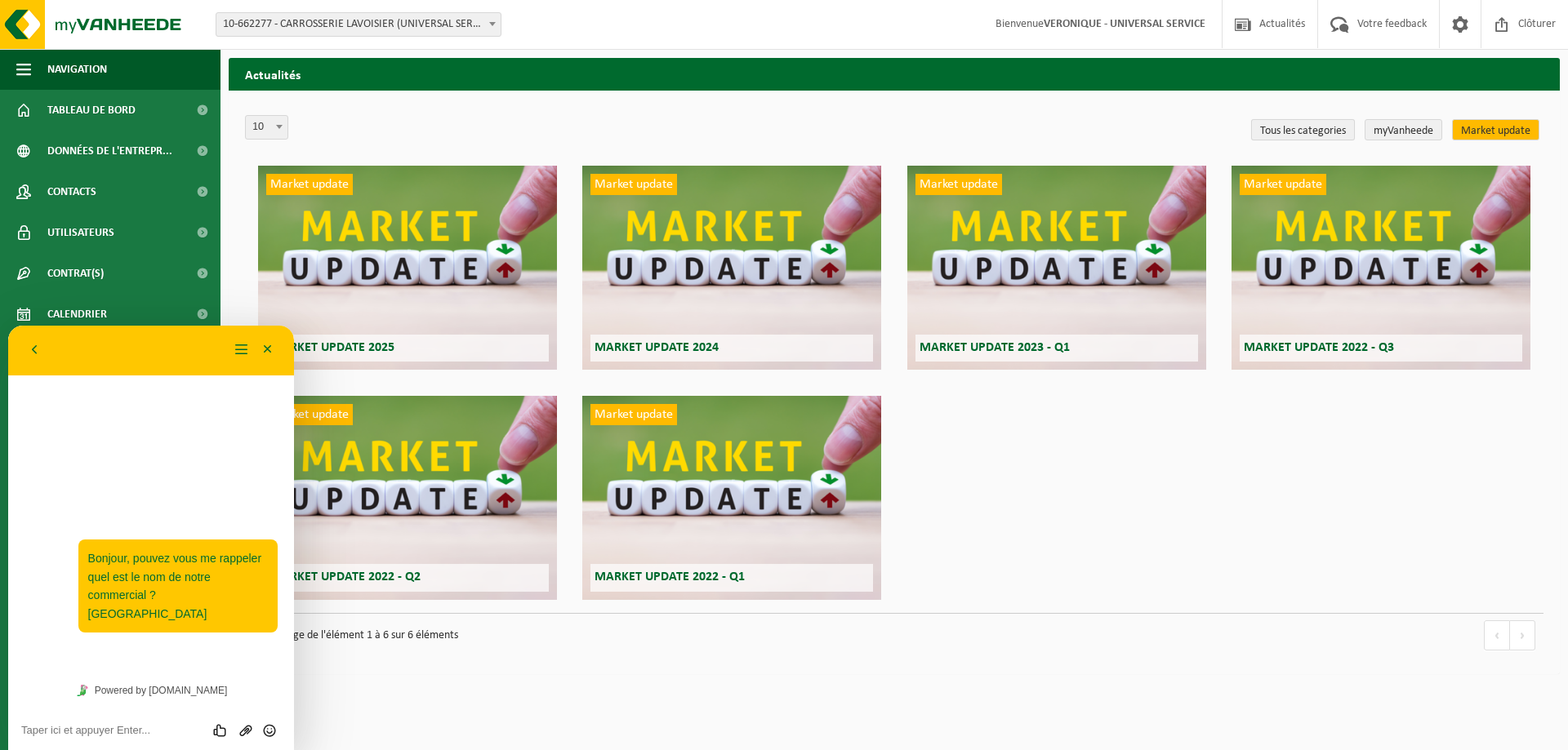
click at [1319, 132] on link "Tous les categories" at bounding box center [1303, 130] width 104 height 22
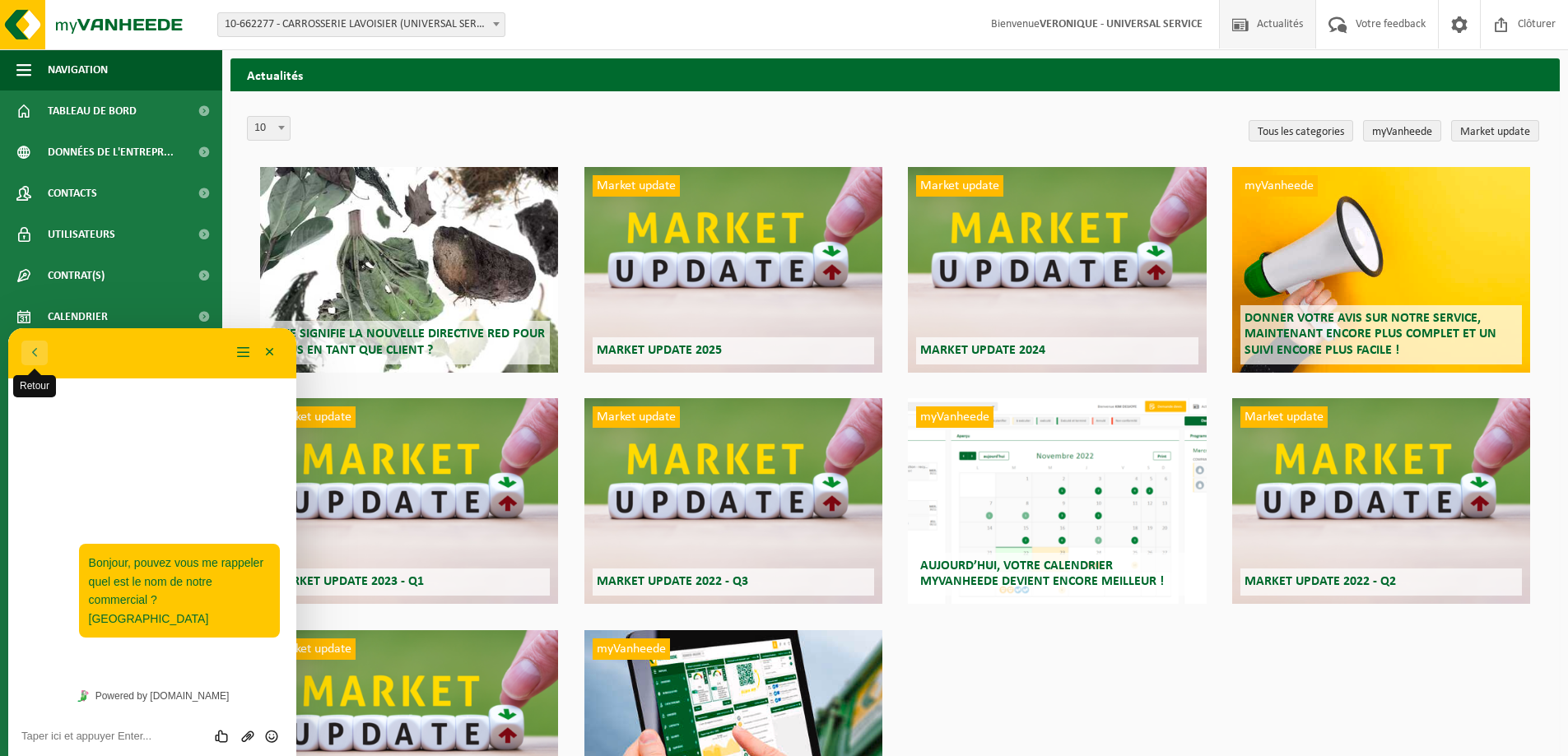
click at [31, 355] on button "Retour" at bounding box center [35, 352] width 27 height 25
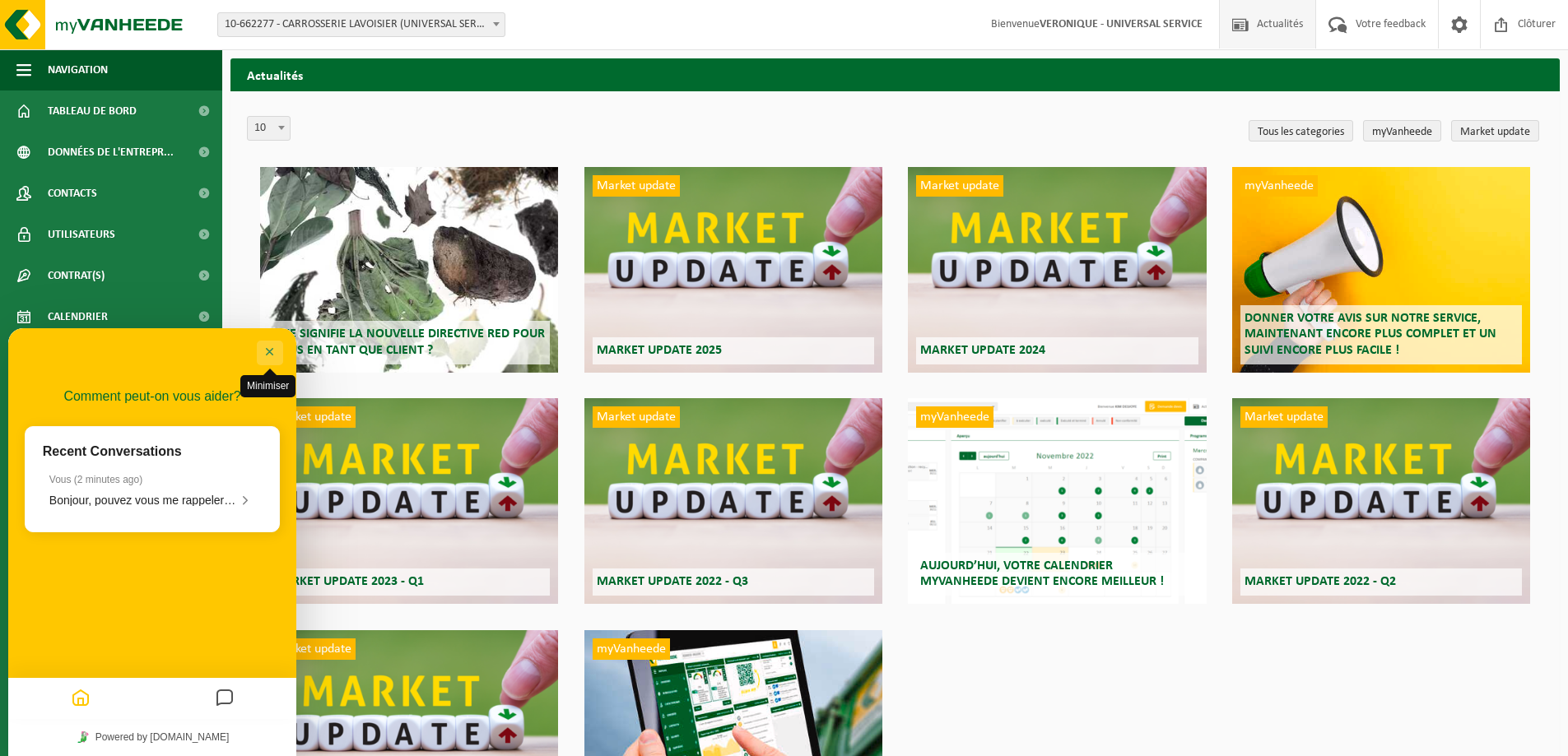
click at [271, 350] on button "Minimiser" at bounding box center [270, 352] width 27 height 25
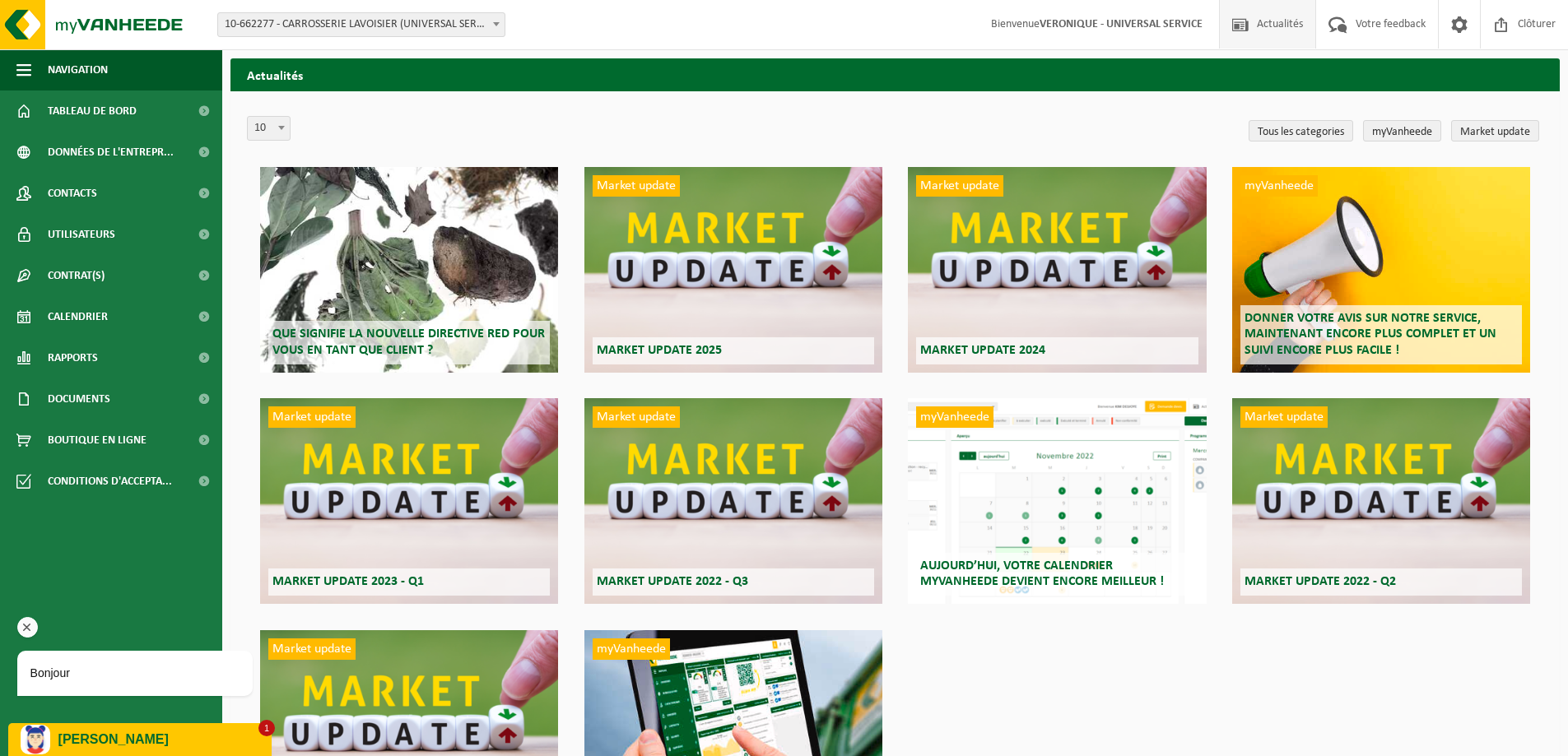
click at [100, 678] on div "Bonjour" at bounding box center [135, 673] width 209 height 19
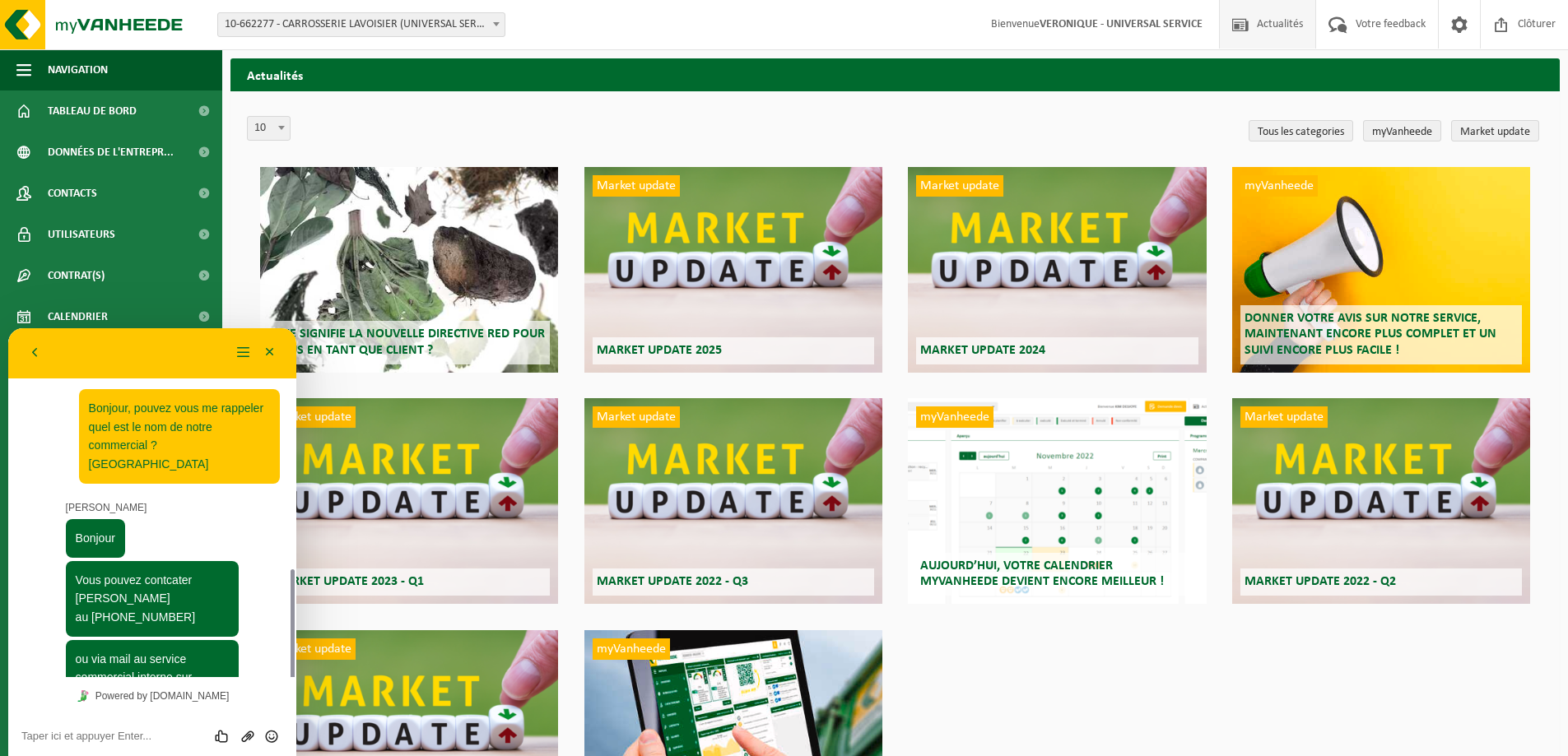
scroll to position [144, 0]
